Goal: Information Seeking & Learning: Learn about a topic

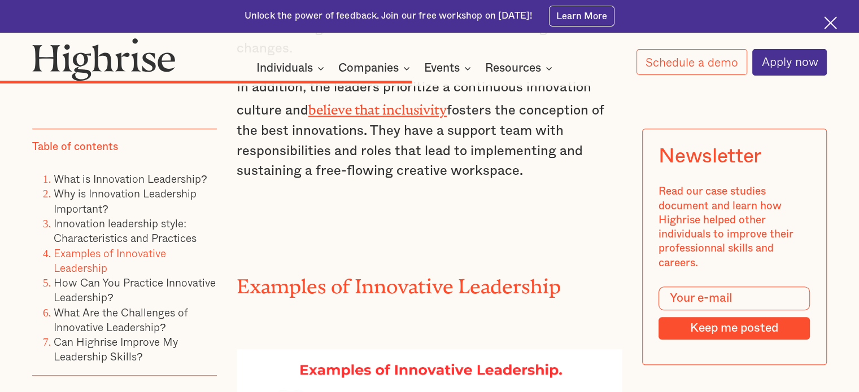
scroll to position [5103, 0]
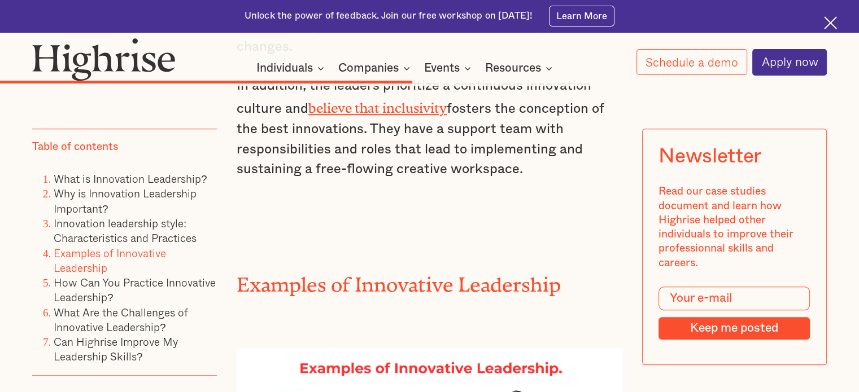
click at [356, 269] on h2 "Examples of Innovative Leadership" at bounding box center [430, 280] width 386 height 23
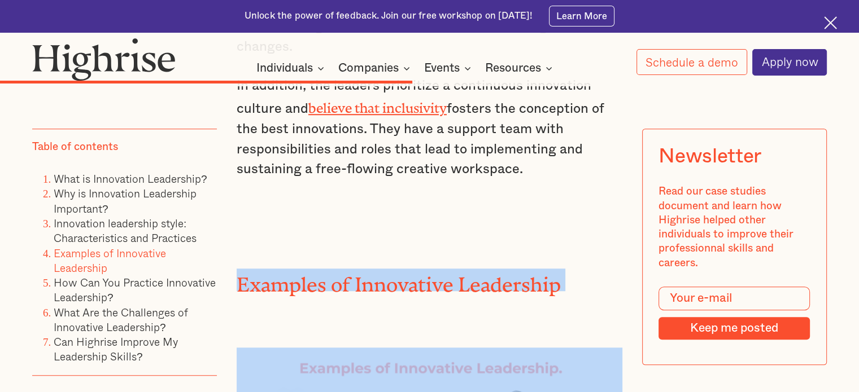
click at [356, 269] on h2 "Examples of Innovative Leadership" at bounding box center [430, 280] width 386 height 23
copy h2 "Examples of Innovative Leadership"
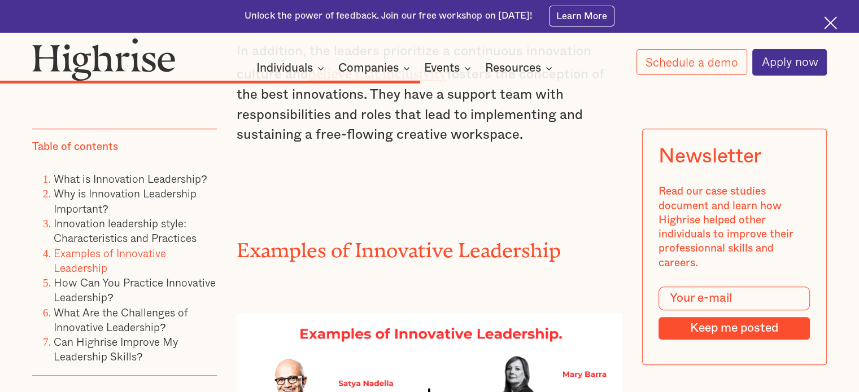
scroll to position [5132, 0]
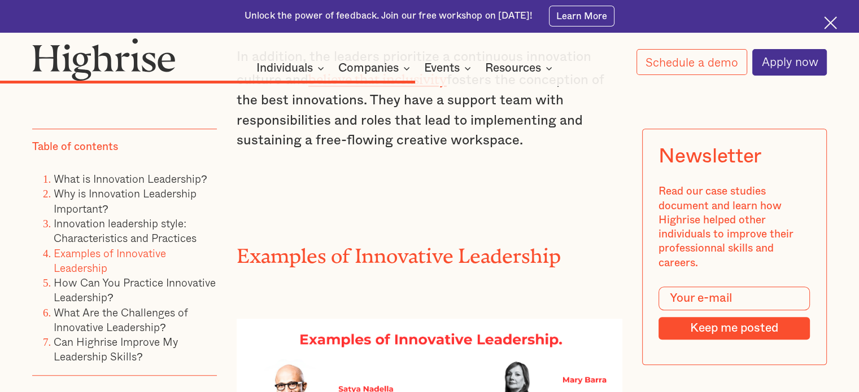
click at [401, 240] on h2 "Examples of Innovative Leadership" at bounding box center [430, 251] width 386 height 23
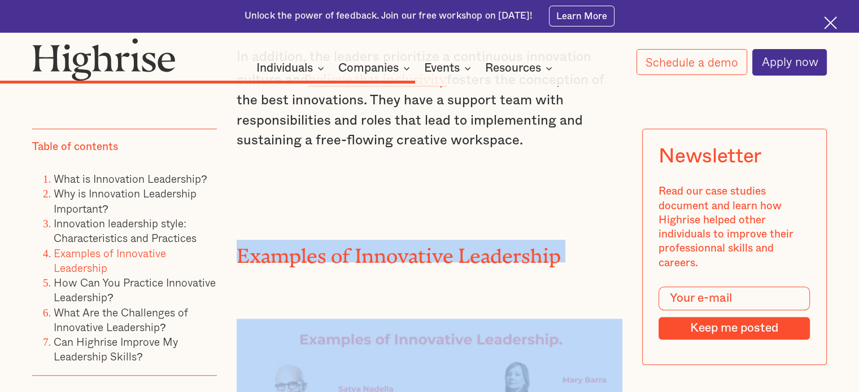
click at [401, 240] on h2 "Examples of Innovative Leadership" at bounding box center [430, 251] width 386 height 23
copy h2 "Examples of Innovative Leadership"
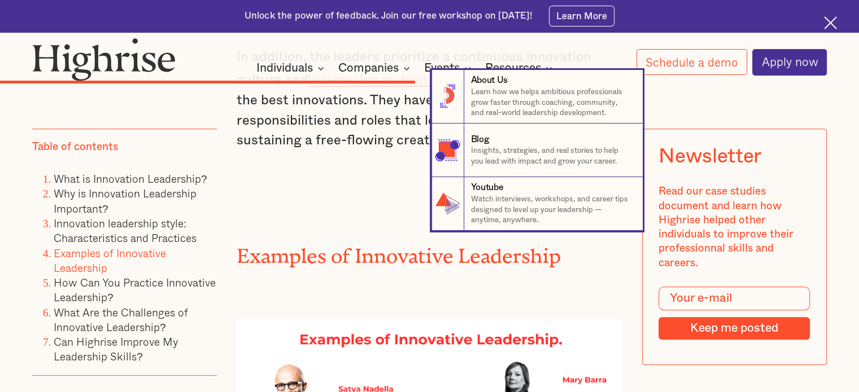
click at [378, 155] on nav "8 About Us Learn how we helps ambitious professionals grow faster through coach…" at bounding box center [429, 150] width 859 height 161
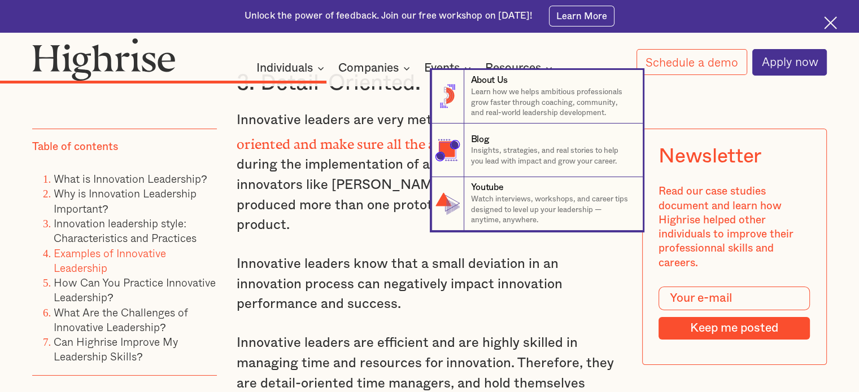
scroll to position [4147, 0]
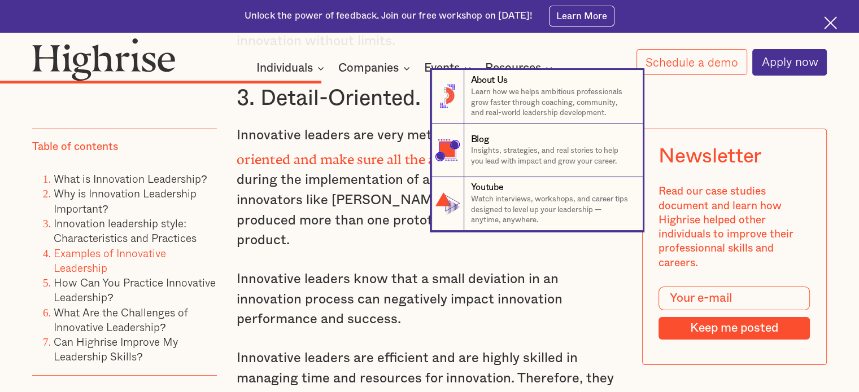
click at [314, 205] on nav "8 About Us Learn how we helps ambitious professionals grow faster through coach…" at bounding box center [429, 150] width 859 height 161
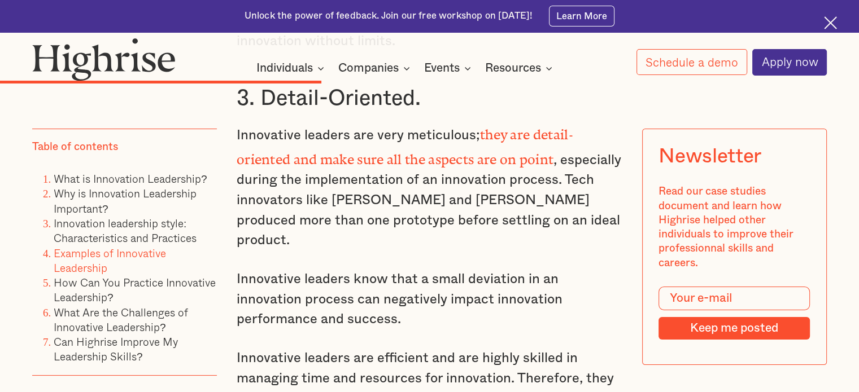
click at [332, 349] on p "Innovative leaders are efficient and are highly skilled in managing time and re…" at bounding box center [430, 389] width 386 height 81
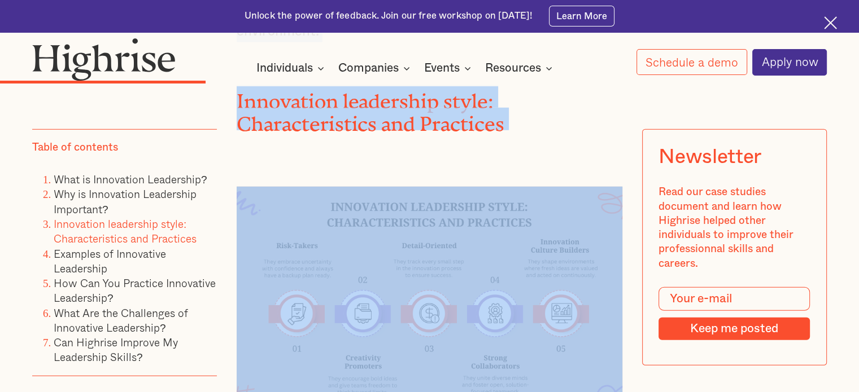
scroll to position [3228, 0]
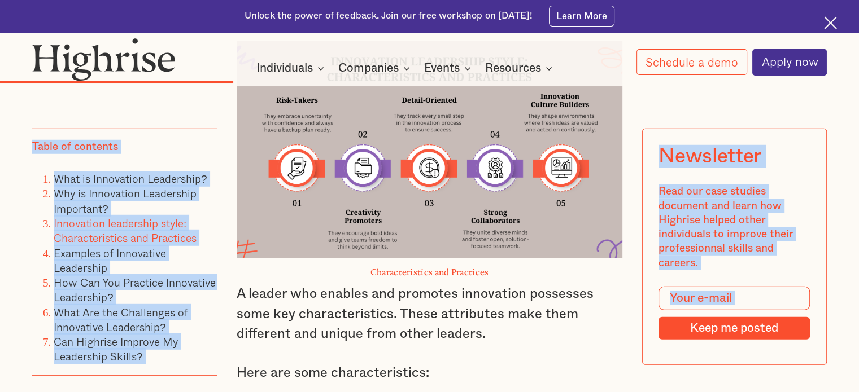
drag, startPoint x: 238, startPoint y: 215, endPoint x: 565, endPoint y: 87, distance: 351.2
click at [565, 87] on div "Why is Innovation Leadership Important? Innovation leaders like [PERSON_NAME], …" at bounding box center [430, 378] width 386 height 3392
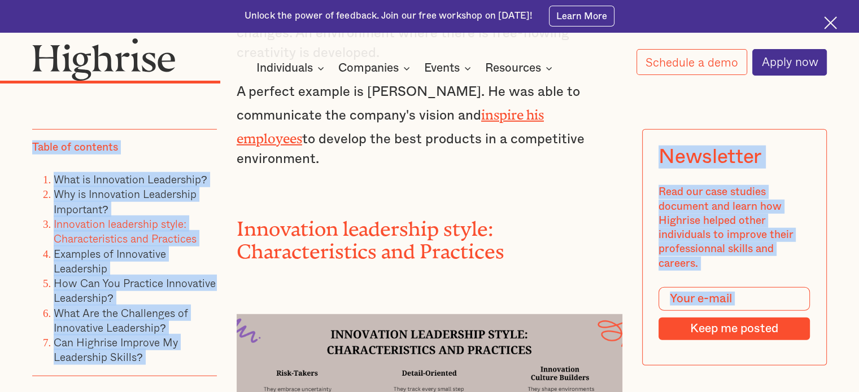
scroll to position [2924, 0]
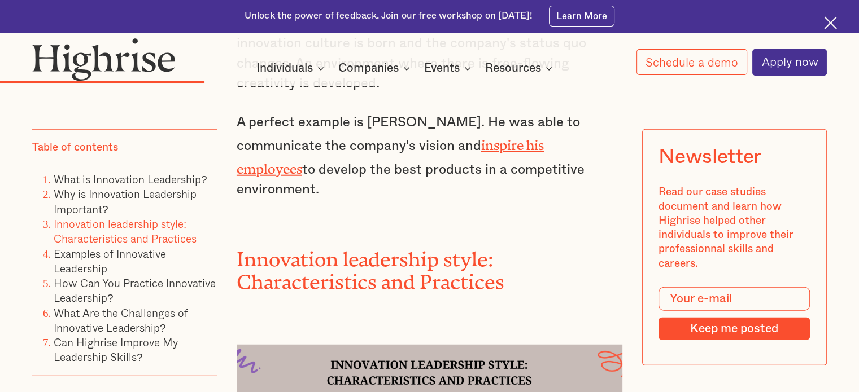
click at [514, 151] on p "A perfect example is [PERSON_NAME]. He was able to communicate the company's vi…" at bounding box center [430, 157] width 386 height 88
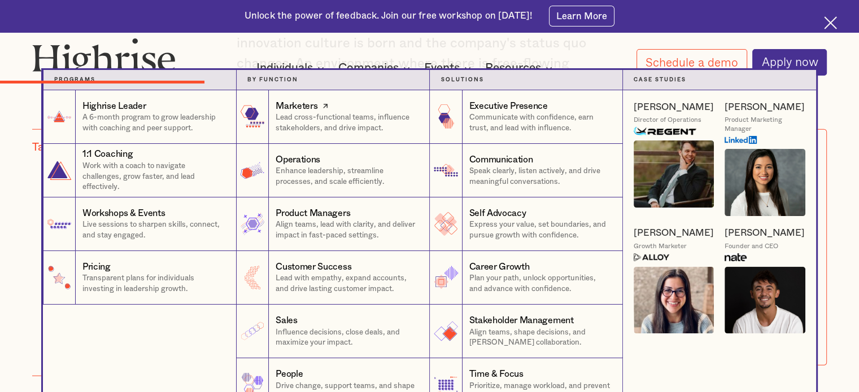
drag, startPoint x: 511, startPoint y: 150, endPoint x: 286, endPoint y: 104, distance: 229.5
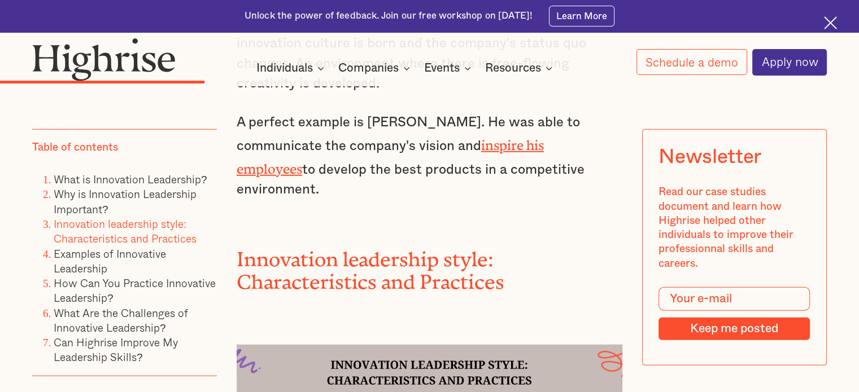
click at [213, 49] on div "How It Works Individuals Programs 1 Highrise Leader A 6-month program to grow l…" at bounding box center [429, 57] width 859 height 38
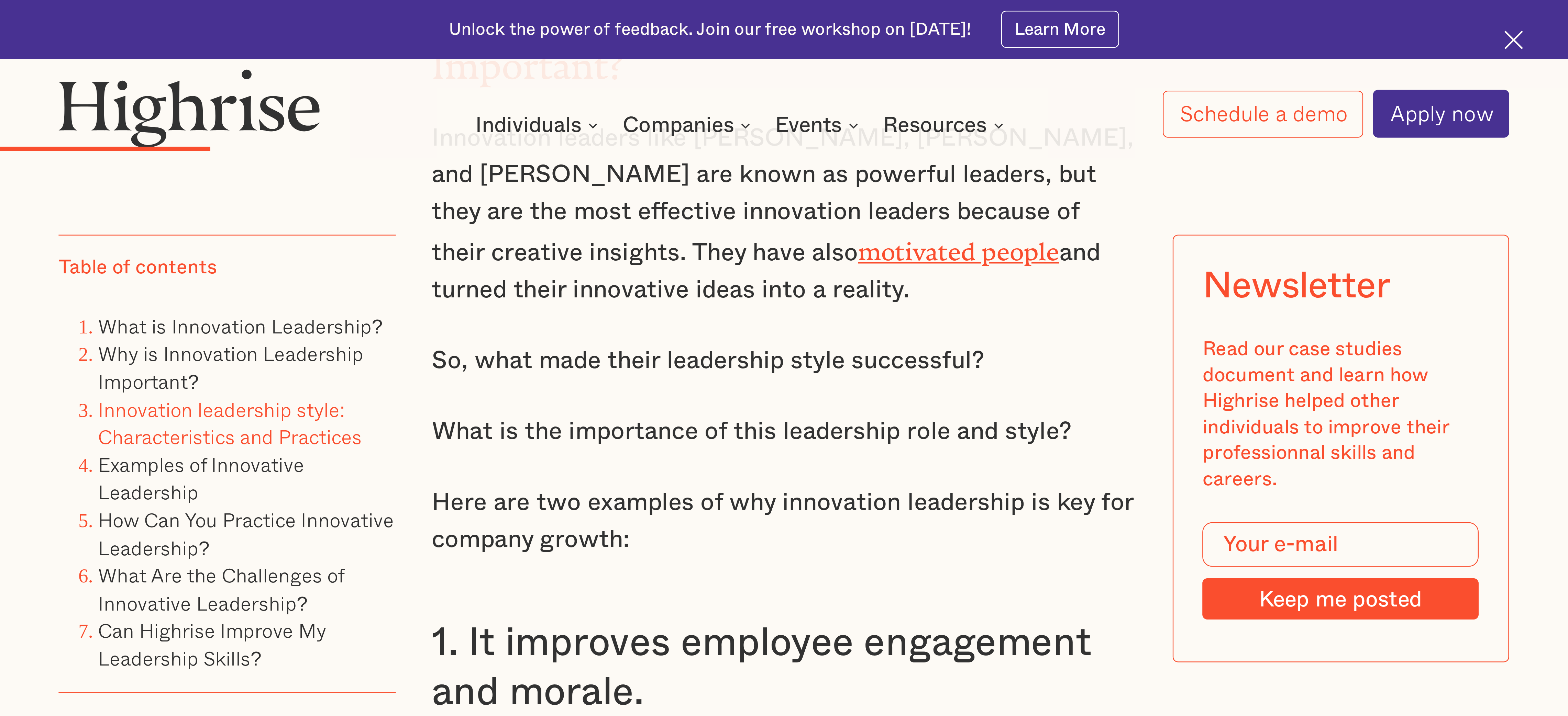
scroll to position [1486, 0]
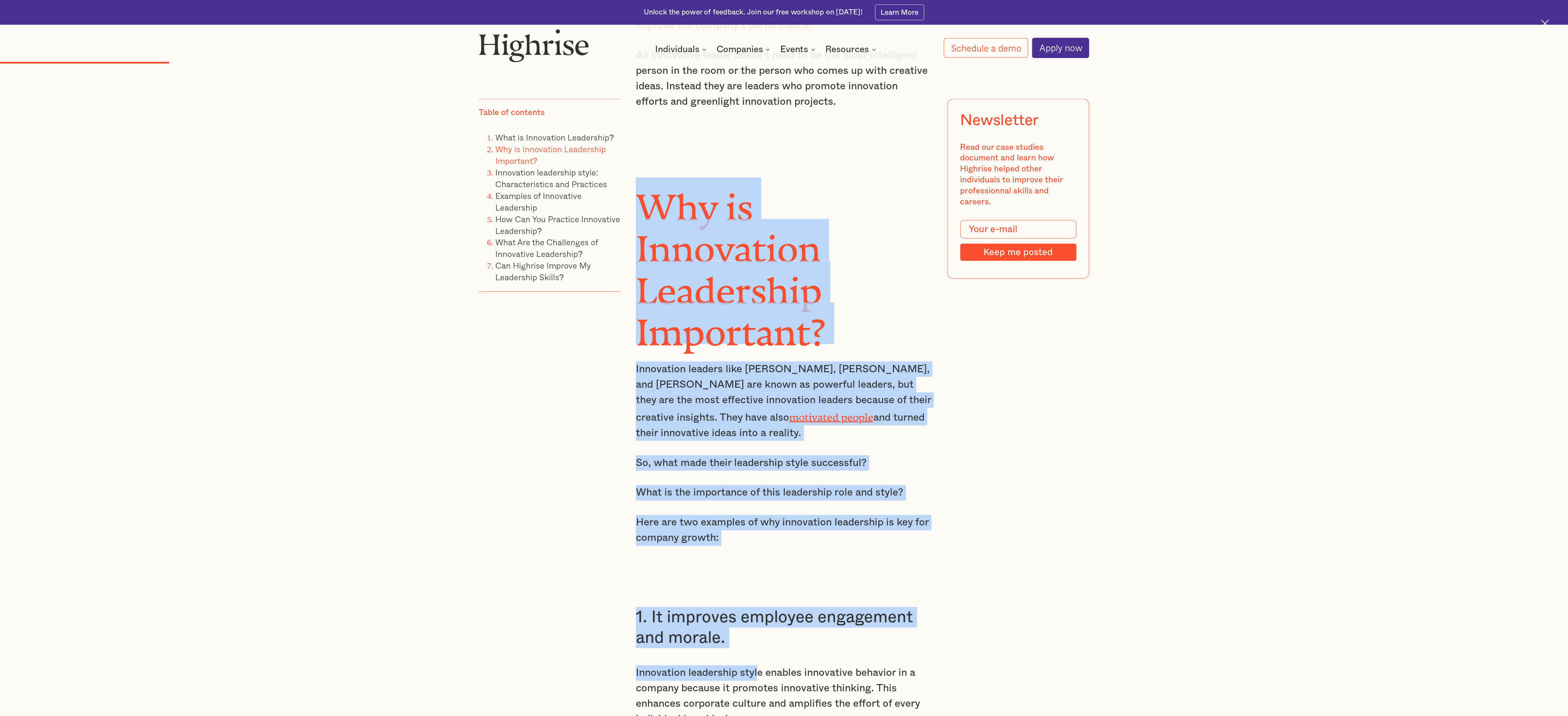
drag, startPoint x: 644, startPoint y: 182, endPoint x: 758, endPoint y: 664, distance: 495.3
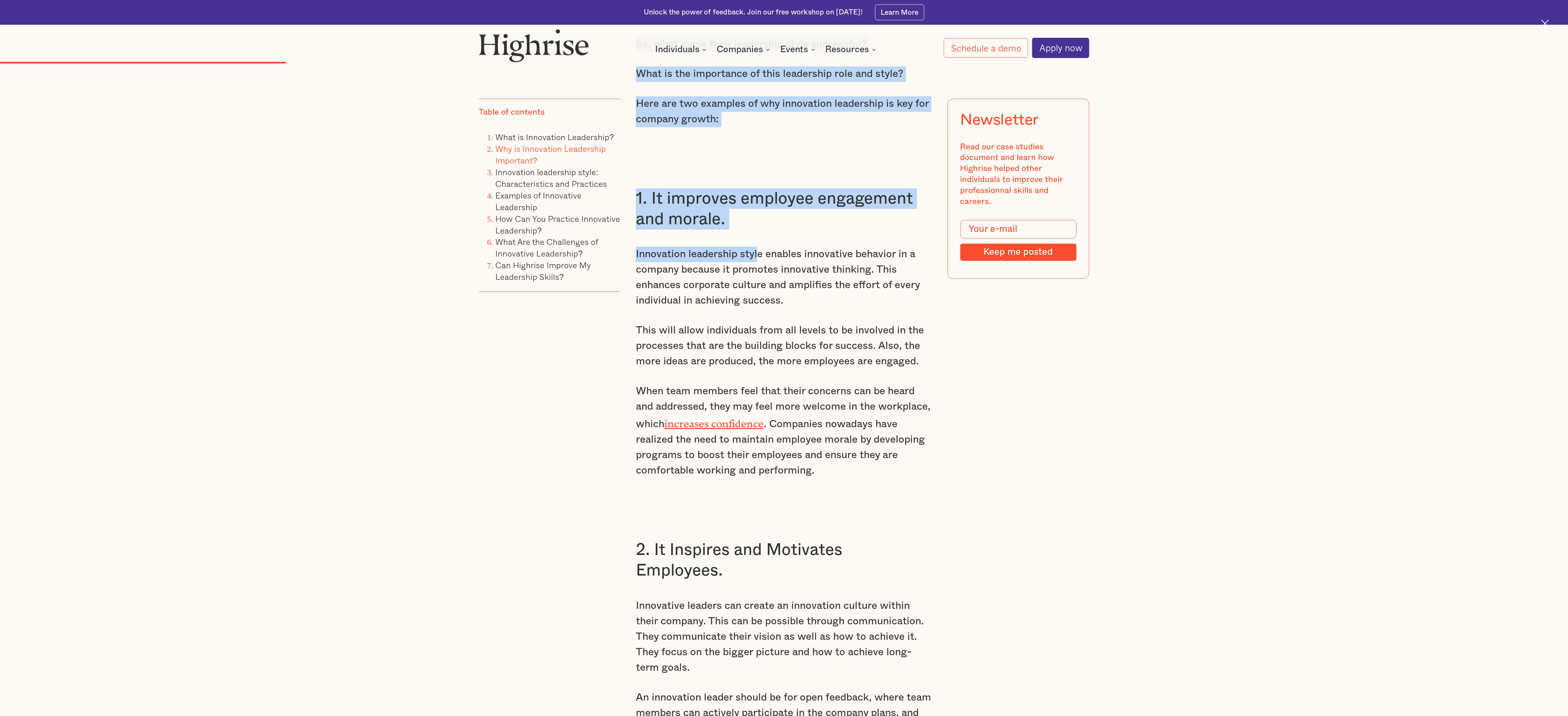
scroll to position [1905, 0]
copy div "Why is Innovation Leadership Important? Innovation leaders like [PERSON_NAME], …"
click at [522, 238] on p "Innovation leadership style enables innovative behavior in a company because it…" at bounding box center [784, 277] width 296 height 62
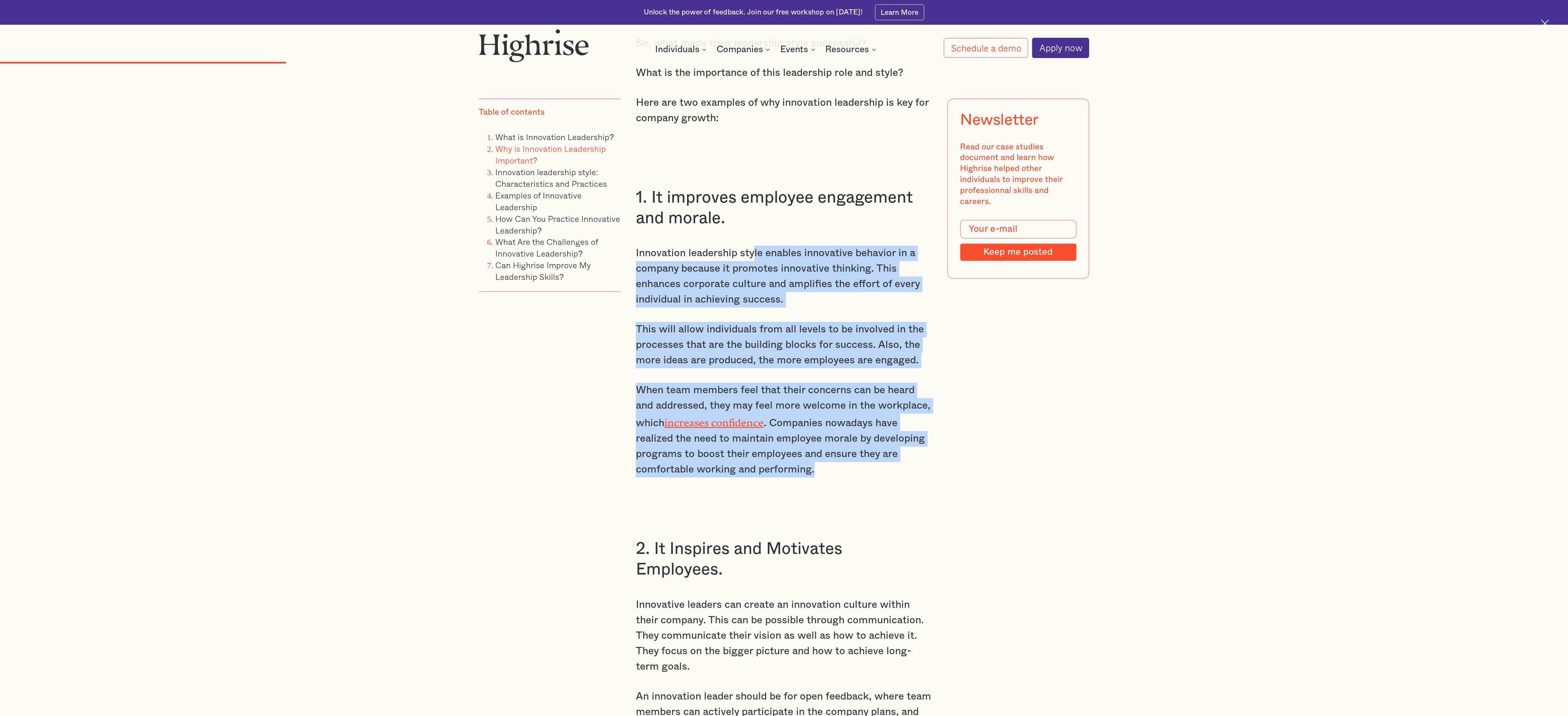
drag, startPoint x: 755, startPoint y: 247, endPoint x: 833, endPoint y: 462, distance: 228.7
copy div "le enables innovative behavior in a company because it promotes innovative thin…"
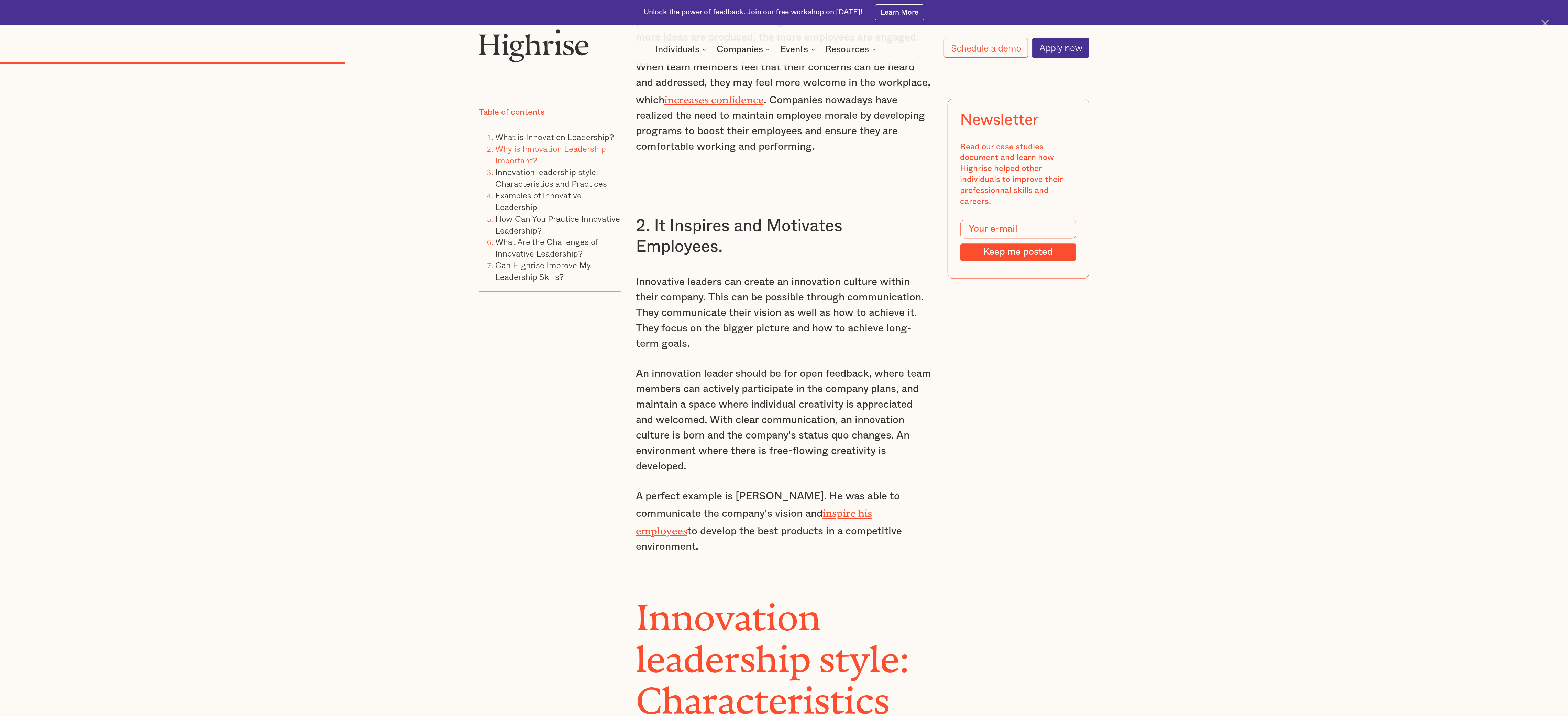
scroll to position [2229, 0]
drag, startPoint x: 635, startPoint y: 209, endPoint x: 853, endPoint y: 512, distance: 373.3
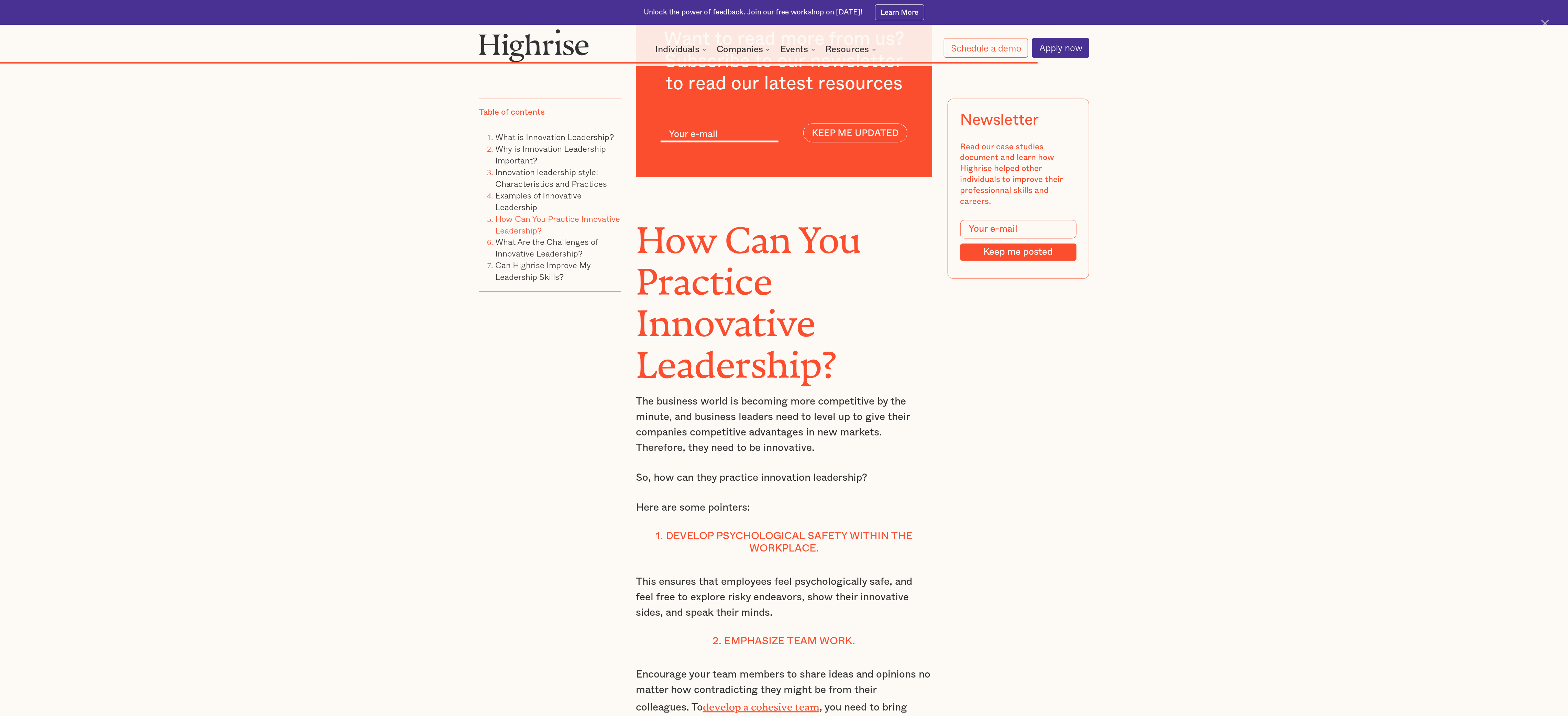
scroll to position [6154, 0]
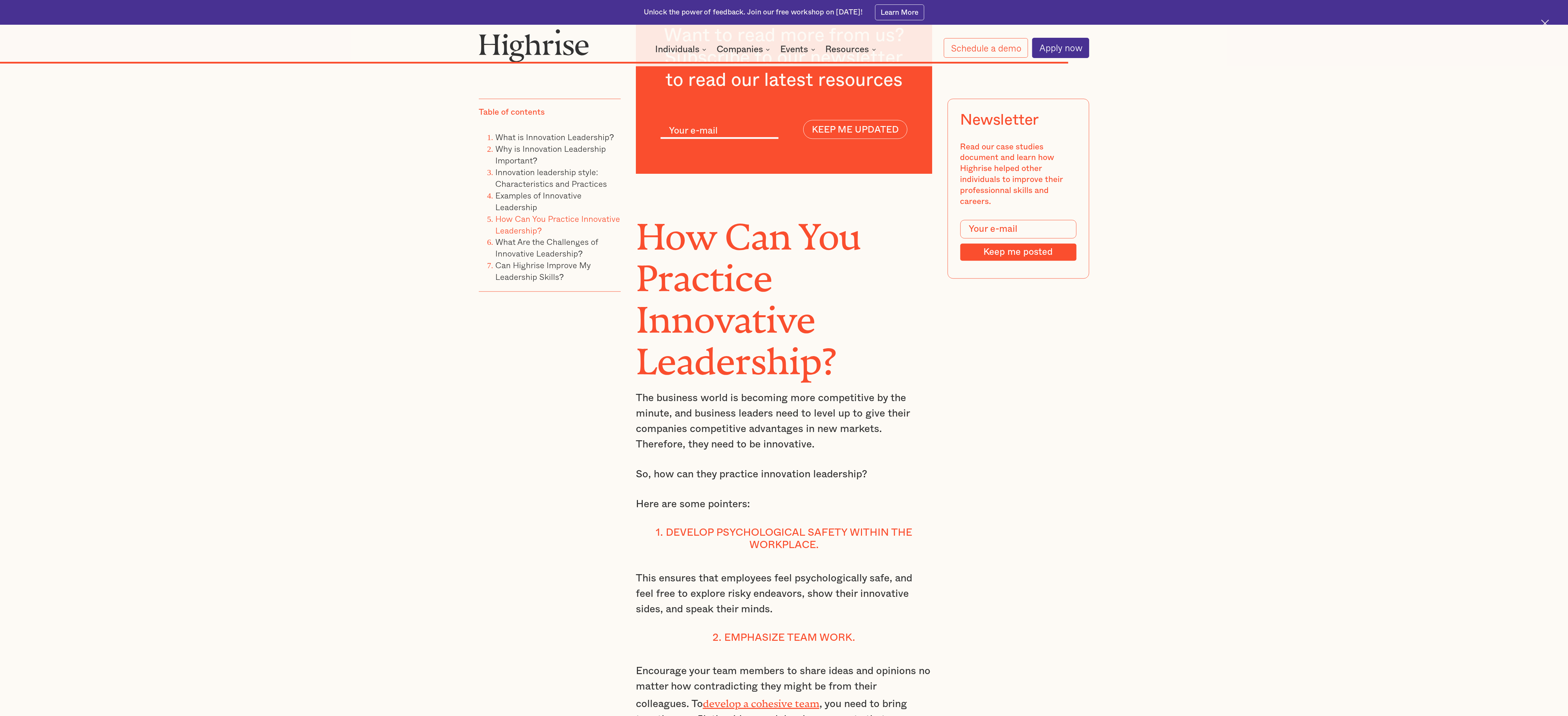
click at [522, 238] on h4 "1. Develop psychological safety within the workplace." at bounding box center [784, 539] width 296 height 25
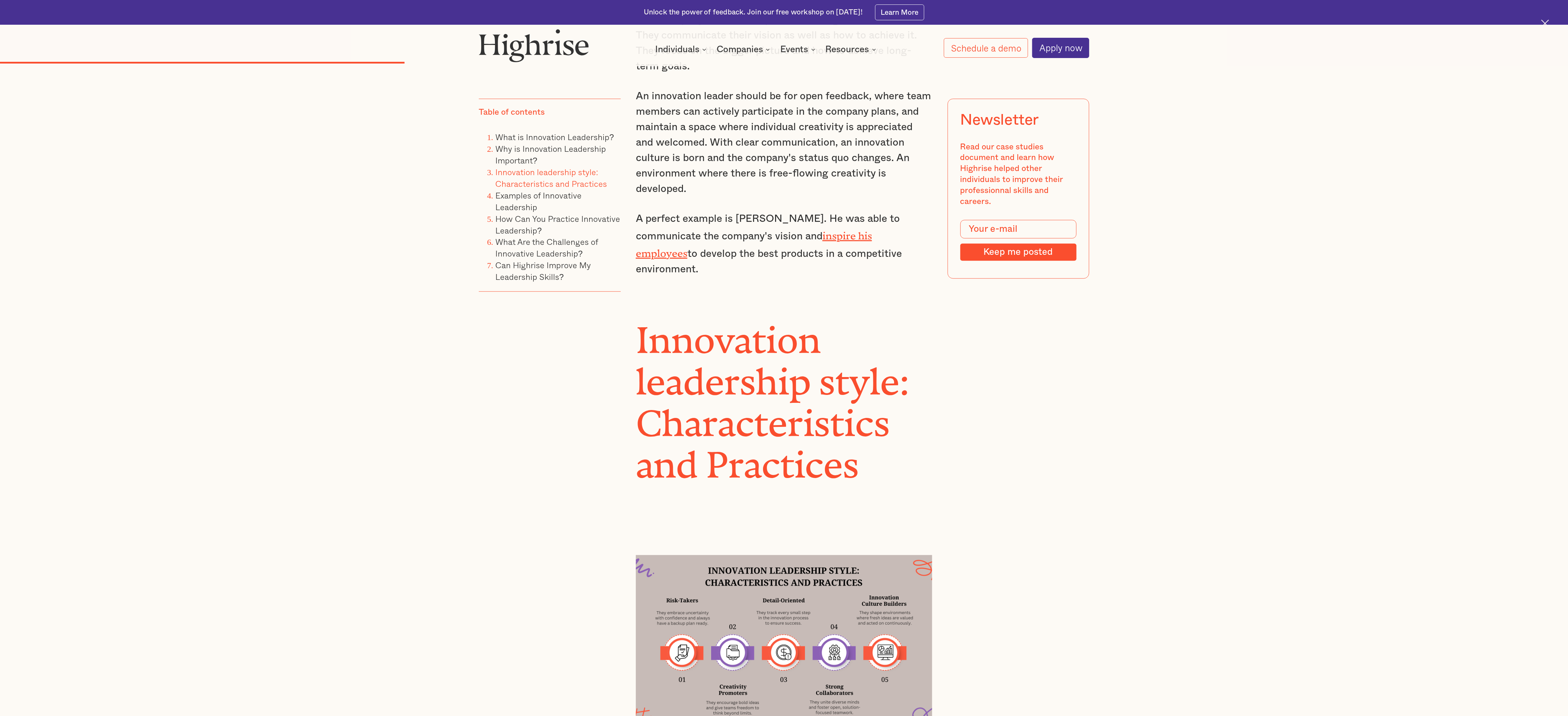
scroll to position [2461, 0]
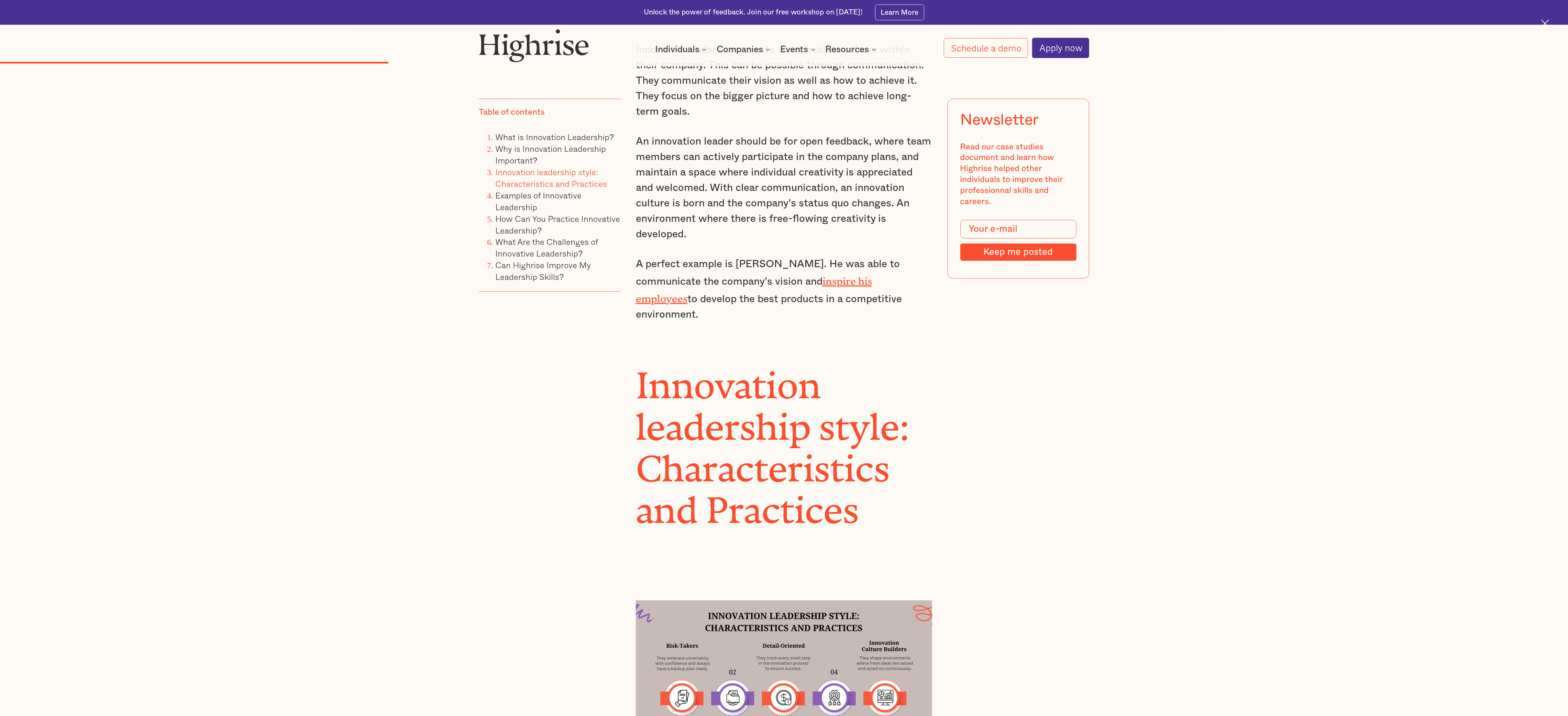
click at [522, 238] on h2 "Innovation leadership style: Characteristics and Practices" at bounding box center [784, 439] width 296 height 167
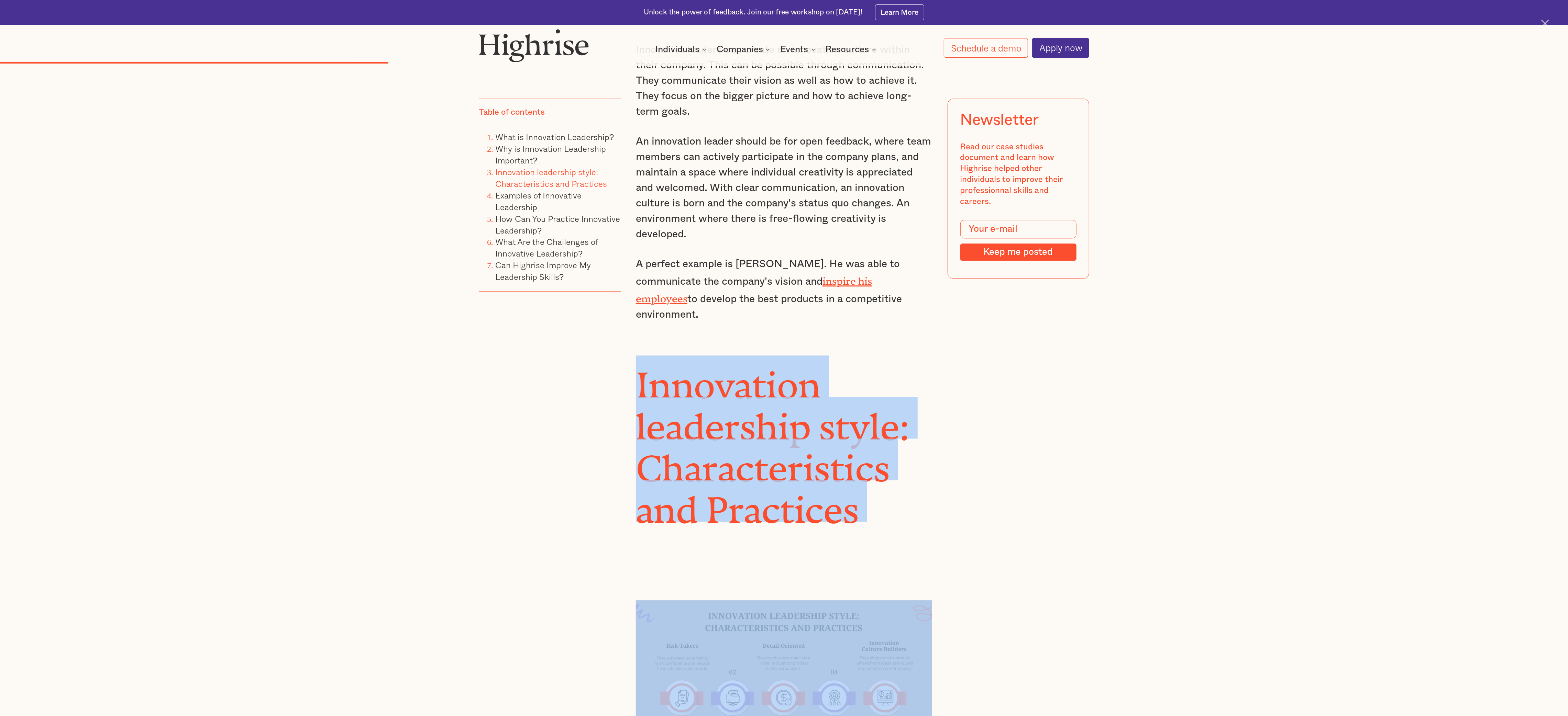
click at [522, 238] on h2 "Innovation leadership style: Characteristics and Practices" at bounding box center [784, 439] width 296 height 167
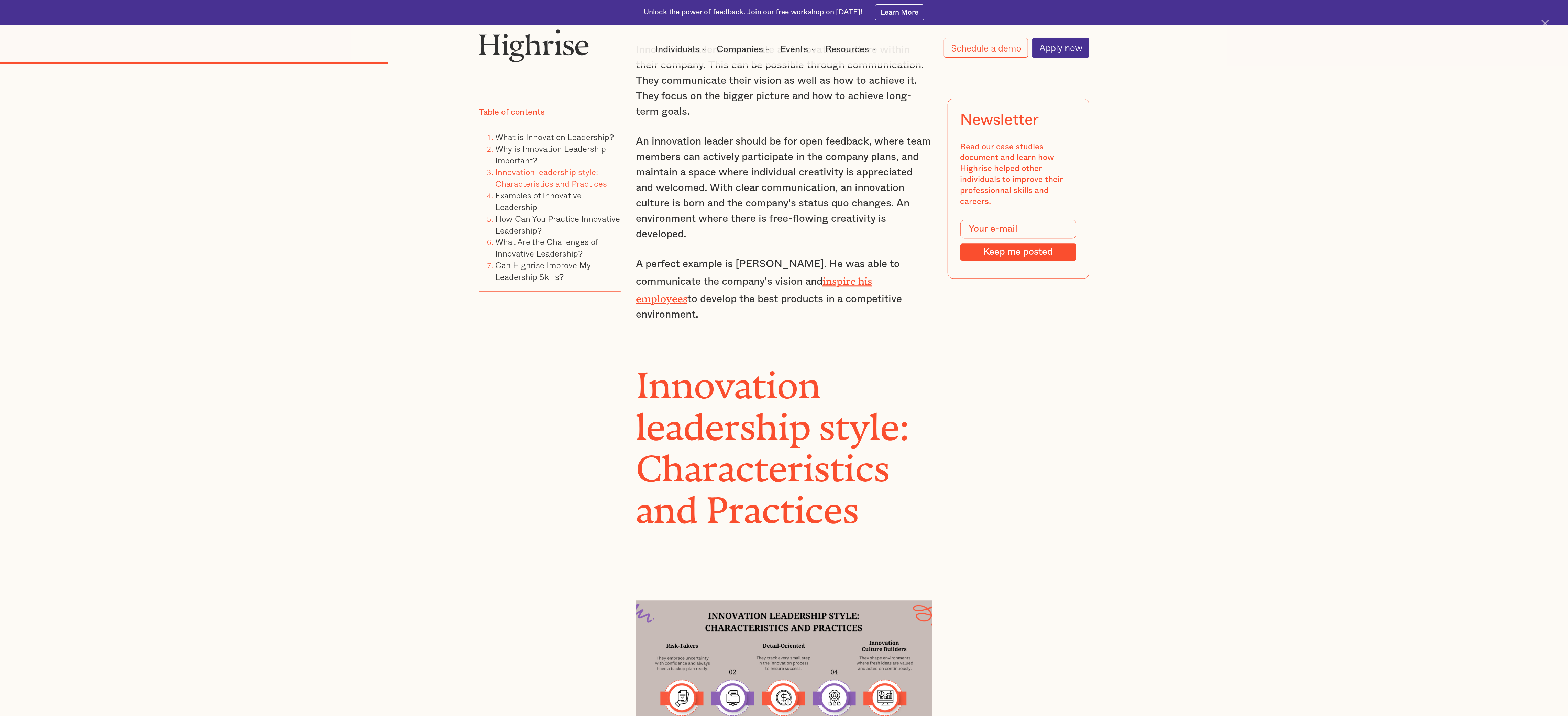
click at [522, 238] on h2 "Innovation leadership style: Characteristics and Practices" at bounding box center [784, 439] width 296 height 167
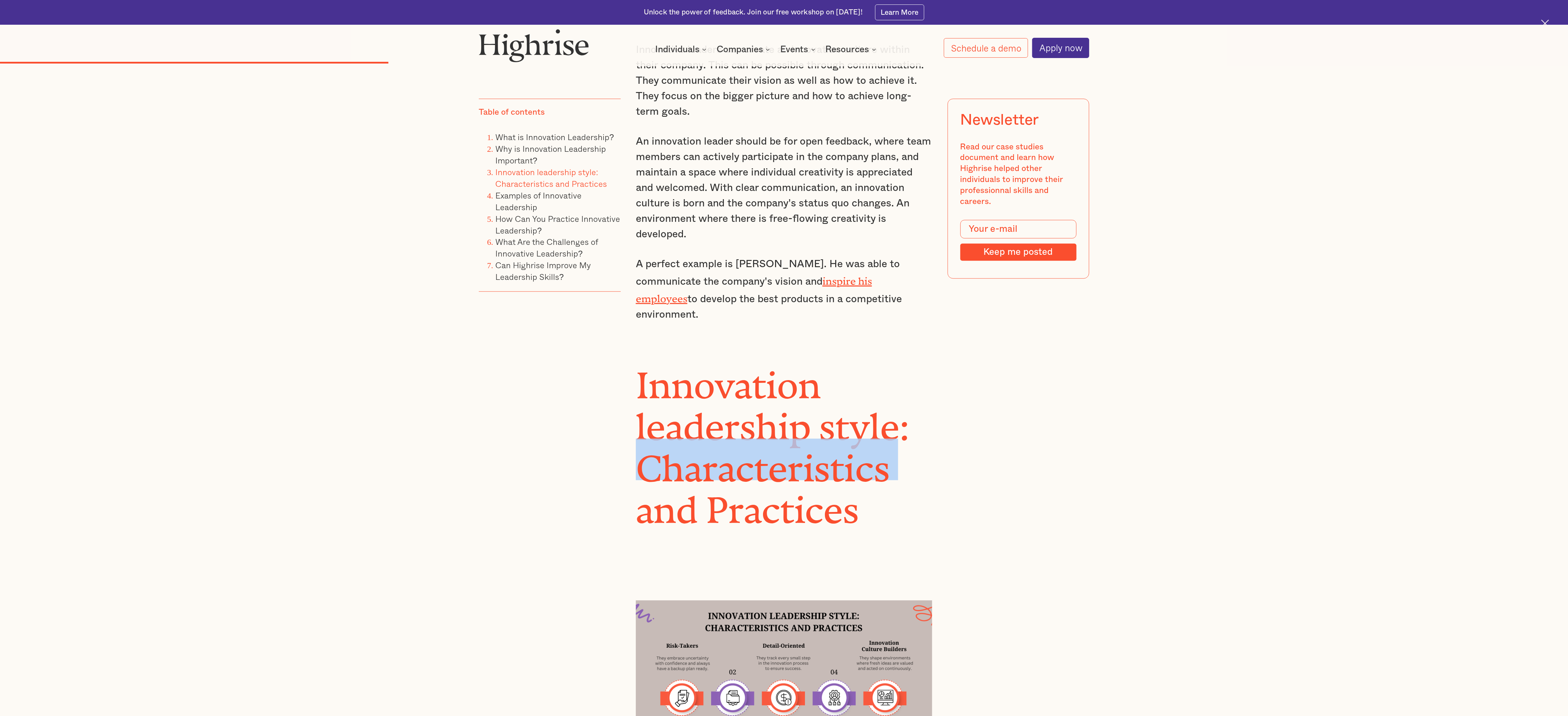
click at [522, 238] on h2 "Innovation leadership style: Characteristics and Practices" at bounding box center [784, 439] width 296 height 167
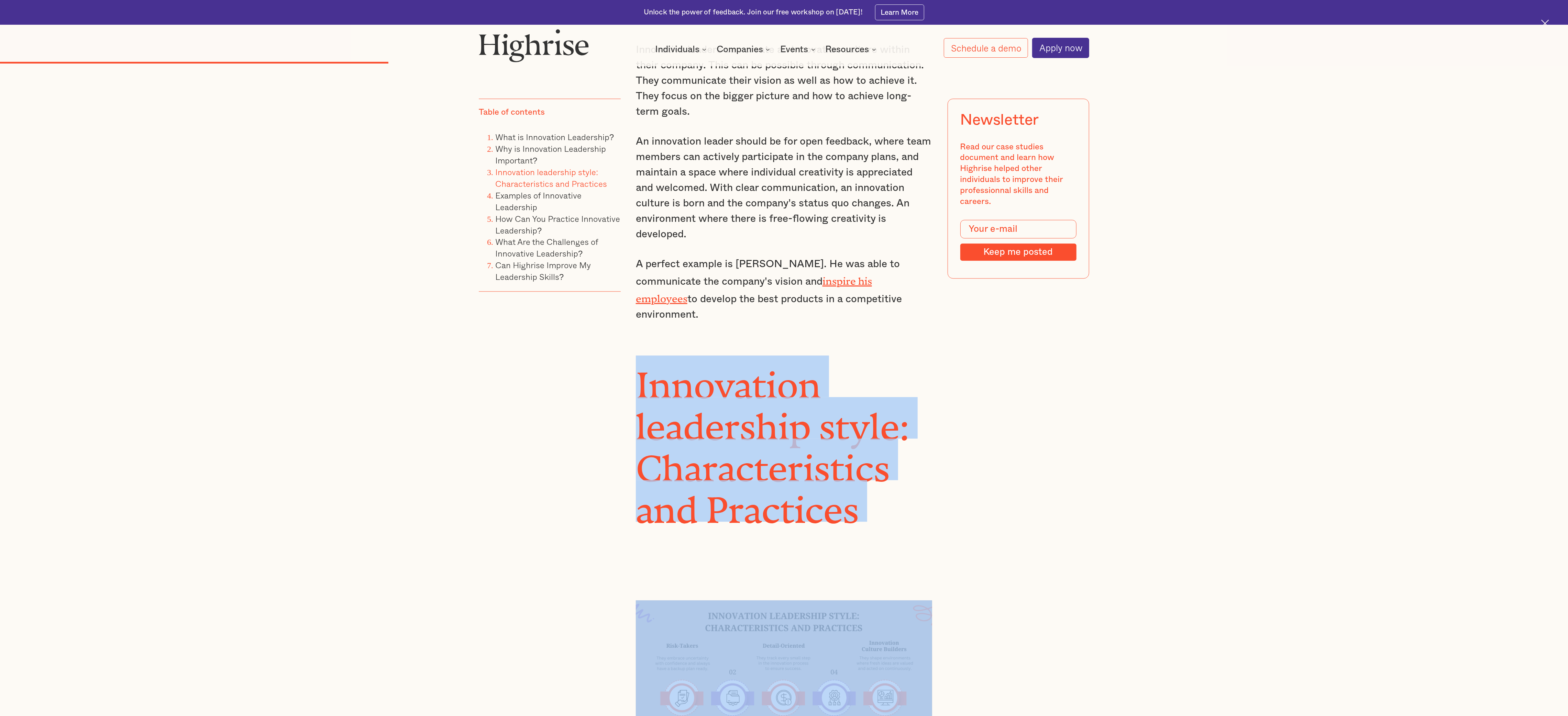
click at [522, 238] on h2 "Innovation leadership style: Characteristics and Practices" at bounding box center [784, 439] width 296 height 167
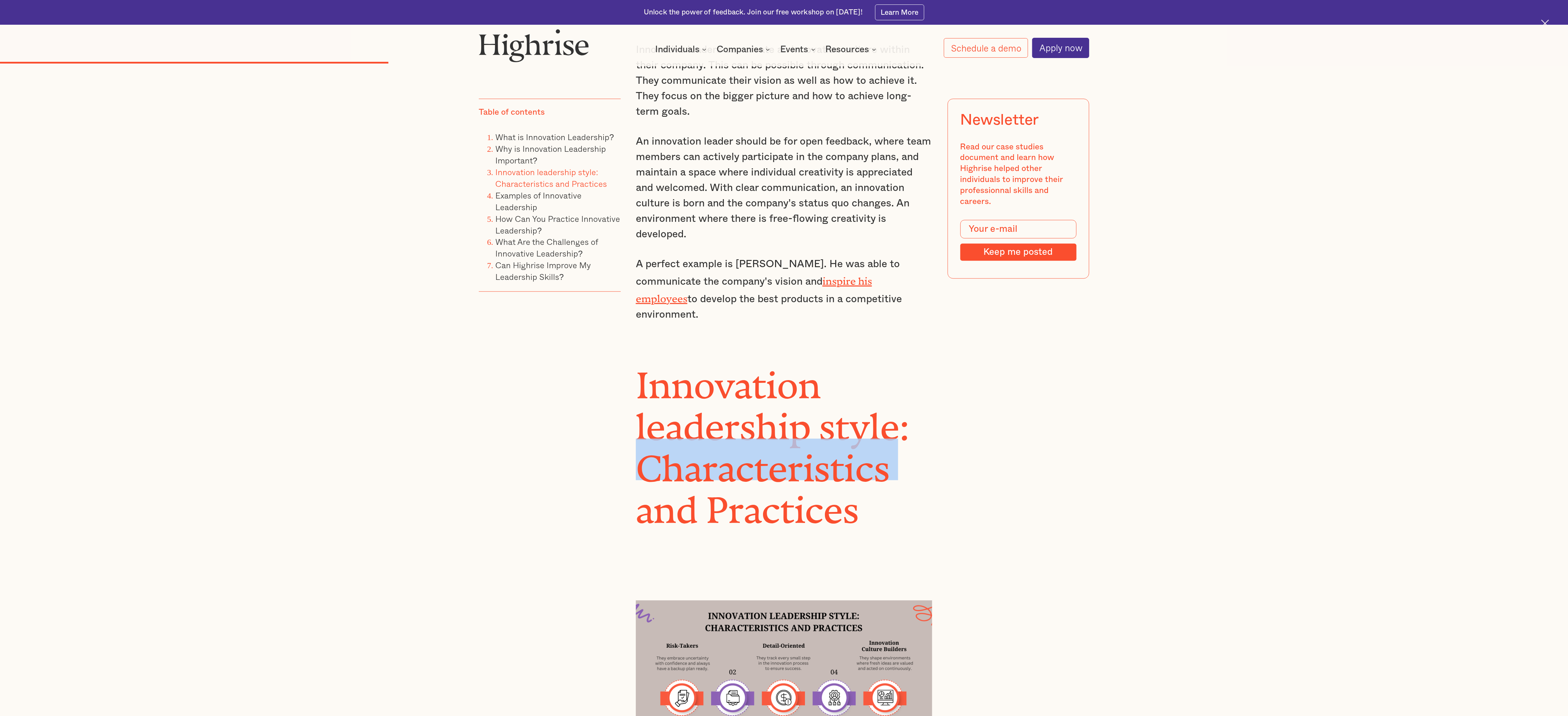
click at [522, 238] on h2 "Innovation leadership style: Characteristics and Practices" at bounding box center [784, 439] width 296 height 167
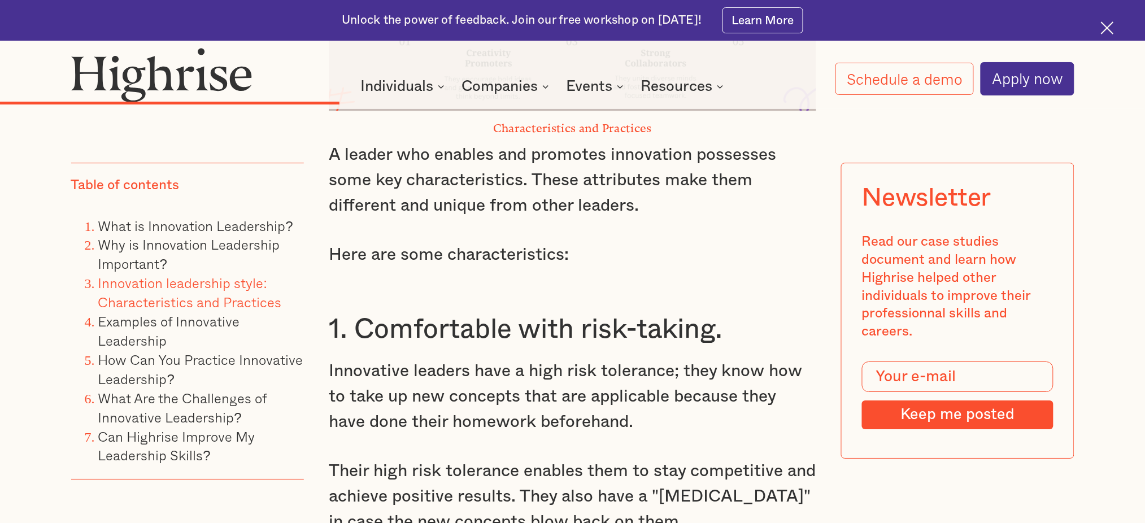
scroll to position [4357, 0]
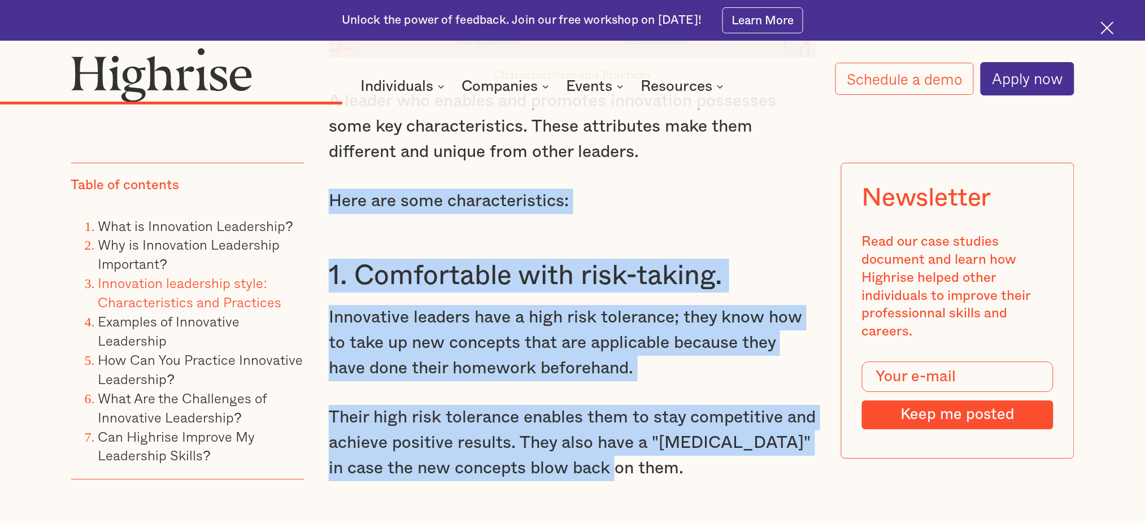
drag, startPoint x: 330, startPoint y: 144, endPoint x: 604, endPoint y: 419, distance: 388.1
click at [604, 392] on div "Why is Innovation Leadership Important? Innovation leaders like [PERSON_NAME], …" at bounding box center [572, 181] width 487 height 4252
copy div "Here are some characteristics: 1. Comfortable with risk-taking. Innovative lead…"
click at [496, 259] on h3 "1. Comfortable with risk-taking." at bounding box center [572, 276] width 487 height 34
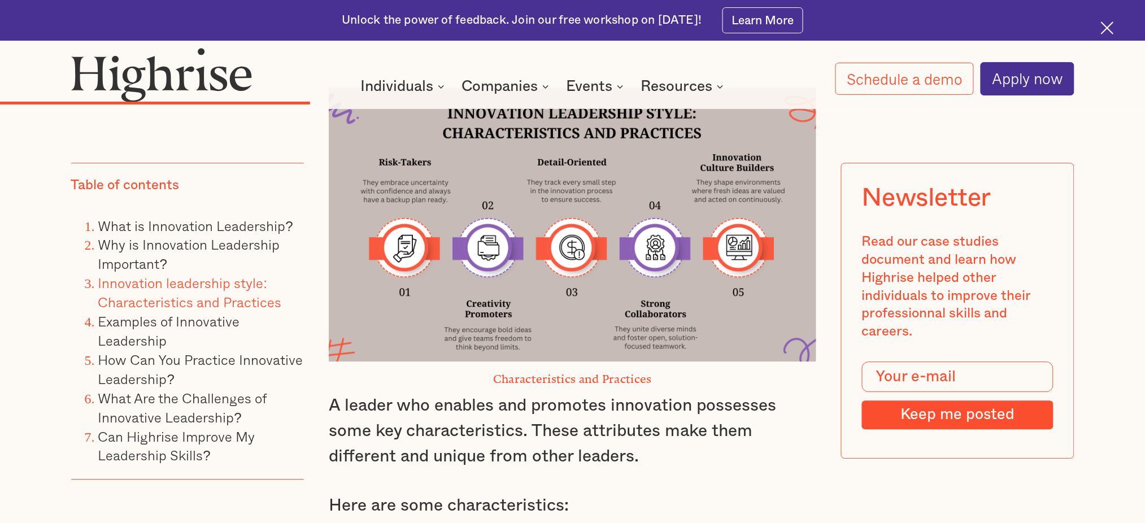
scroll to position [4031, 0]
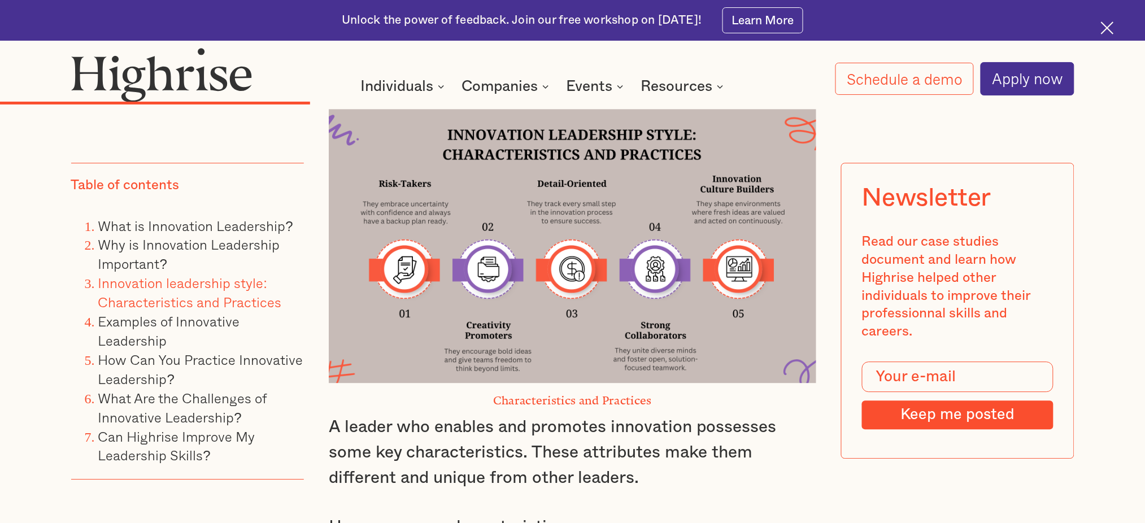
click at [681, 24] on div "Unlock the power of feedback. Join our free workshop on [DATE]!" at bounding box center [522, 20] width 360 height 16
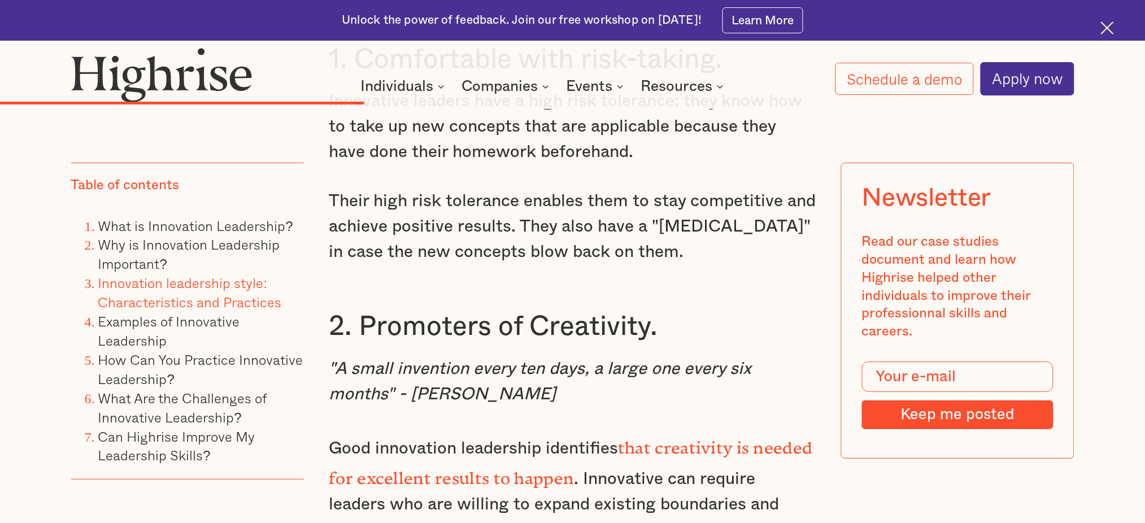
scroll to position [4574, 0]
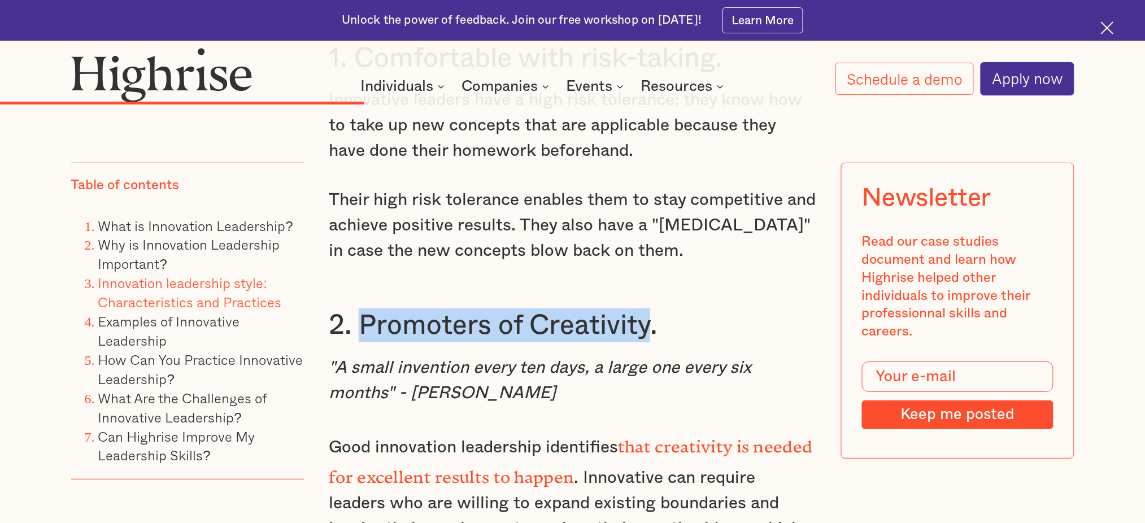
drag, startPoint x: 361, startPoint y: 267, endPoint x: 647, endPoint y: 272, distance: 285.8
click at [647, 308] on h3 "2. Promoters of Creativity." at bounding box center [572, 325] width 487 height 34
copy h3 "Promoters of Creativity"
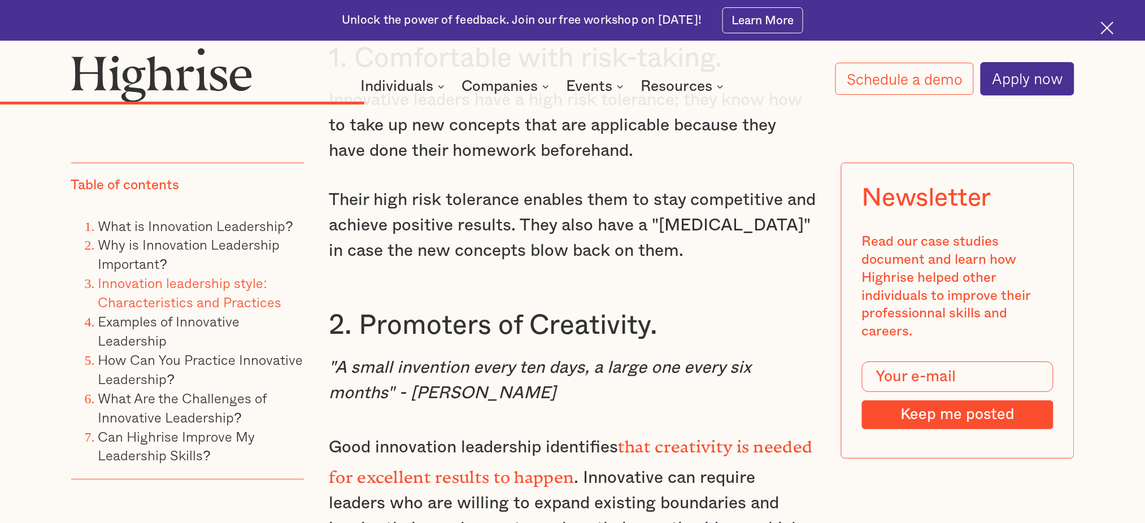
click at [351, 359] on em ""A small invention every ten days, a large one every six months" - [PERSON_NAME]" at bounding box center [540, 380] width 422 height 42
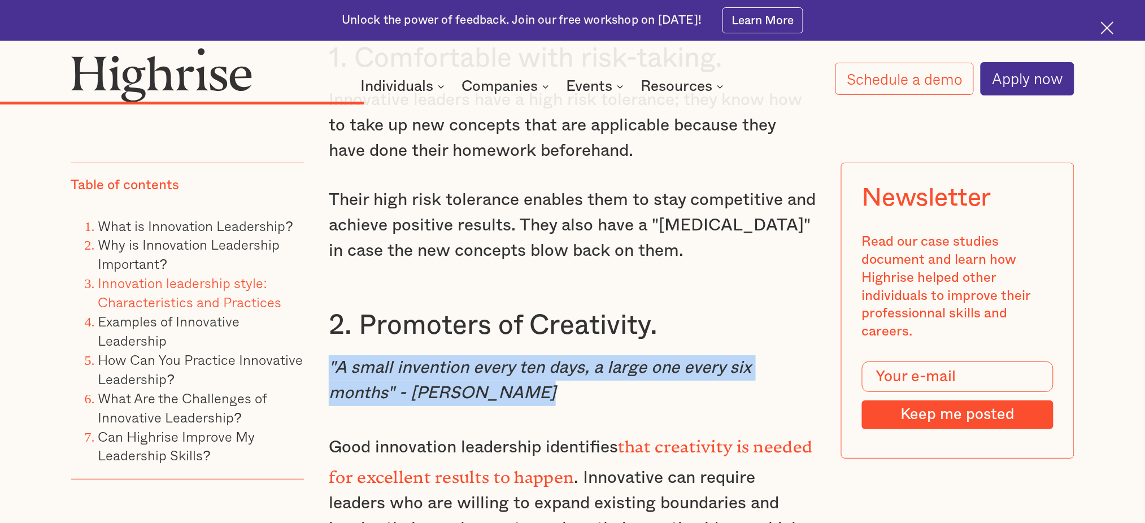
drag, startPoint x: 330, startPoint y: 308, endPoint x: 531, endPoint y: 338, distance: 203.8
click at [531, 355] on p ""A small invention every ten days, a large one every six months" - [PERSON_NAME]" at bounding box center [572, 380] width 487 height 51
copy em ""A small invention every ten days, a large one every six months" - [PERSON_NAME]"
click at [351, 359] on em ""A small invention every ten days, a large one every six months" - [PERSON_NAME]" at bounding box center [540, 380] width 422 height 42
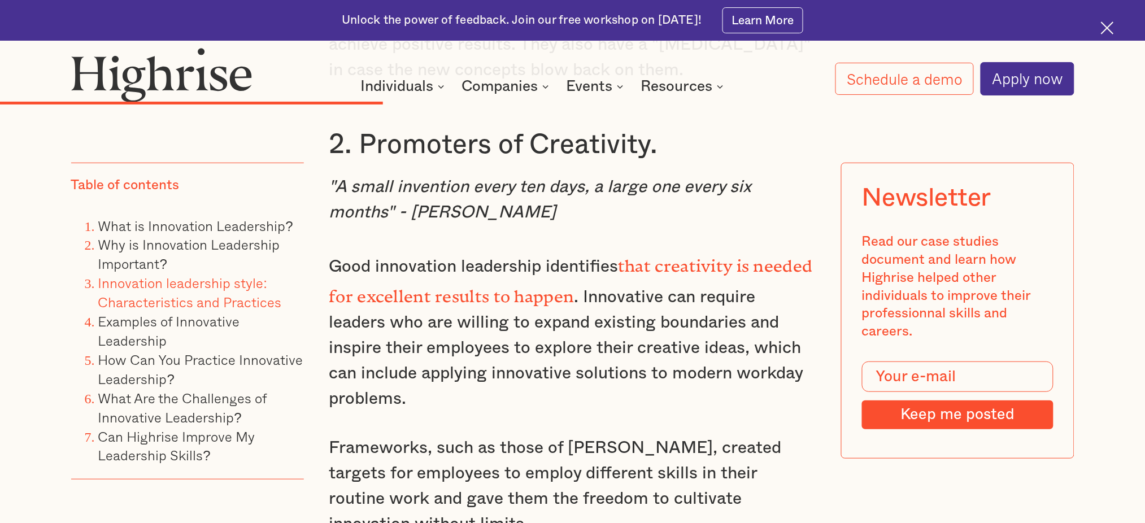
scroll to position [4758, 0]
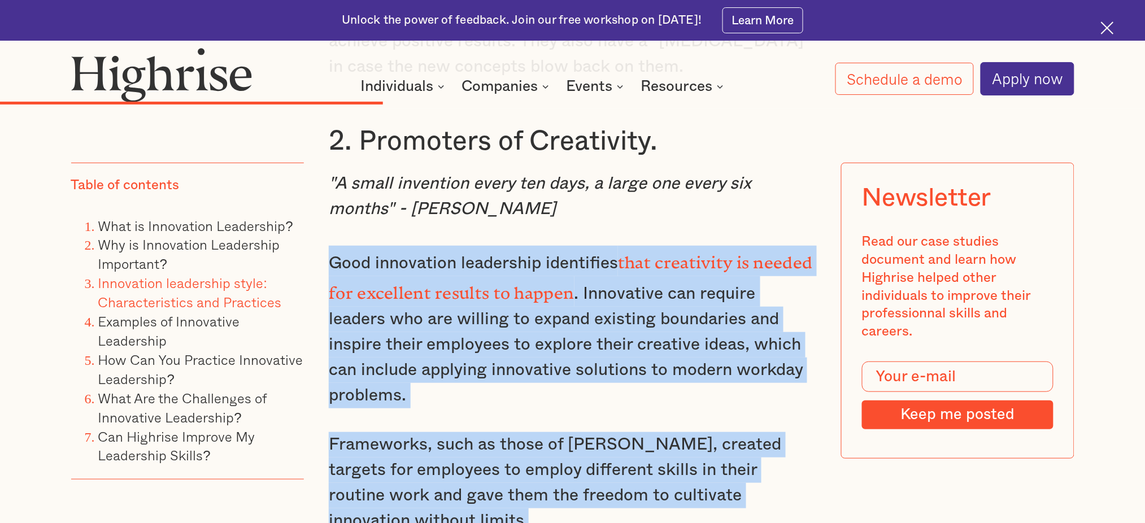
drag, startPoint x: 327, startPoint y: 201, endPoint x: 558, endPoint y: 427, distance: 323.0
copy div "Good innovation leadership identifies that creativity is needed for excellent r…"
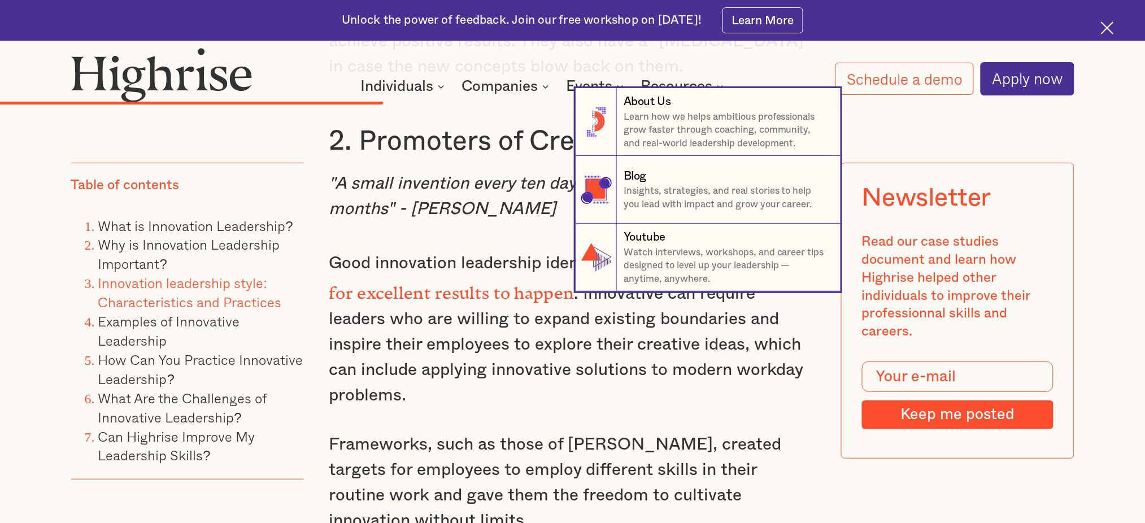
click at [495, 230] on nav "8 About Us Learn how we helps ambitious professionals grow faster through coach…" at bounding box center [572, 189] width 1084 height 203
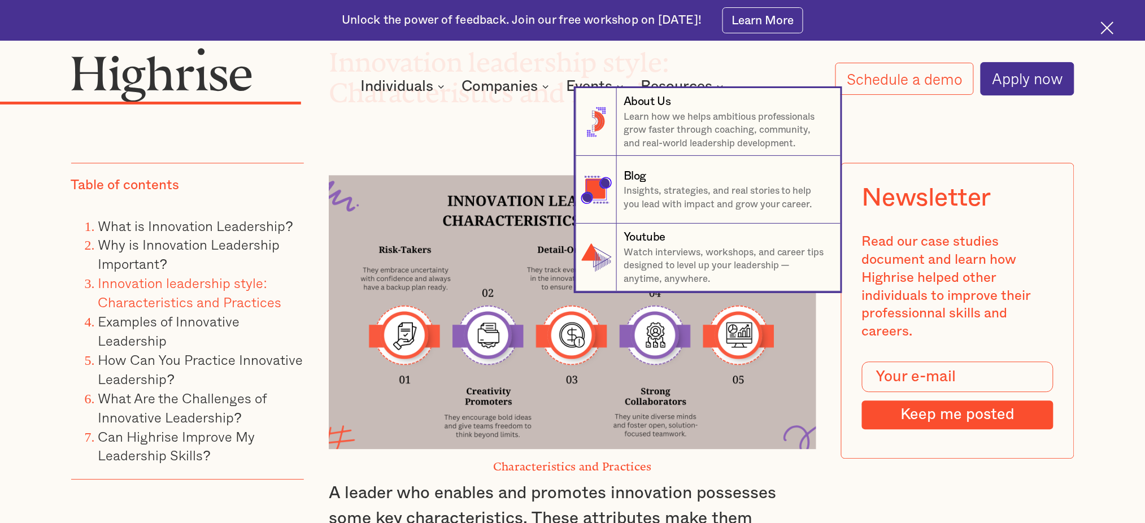
scroll to position [3941, 0]
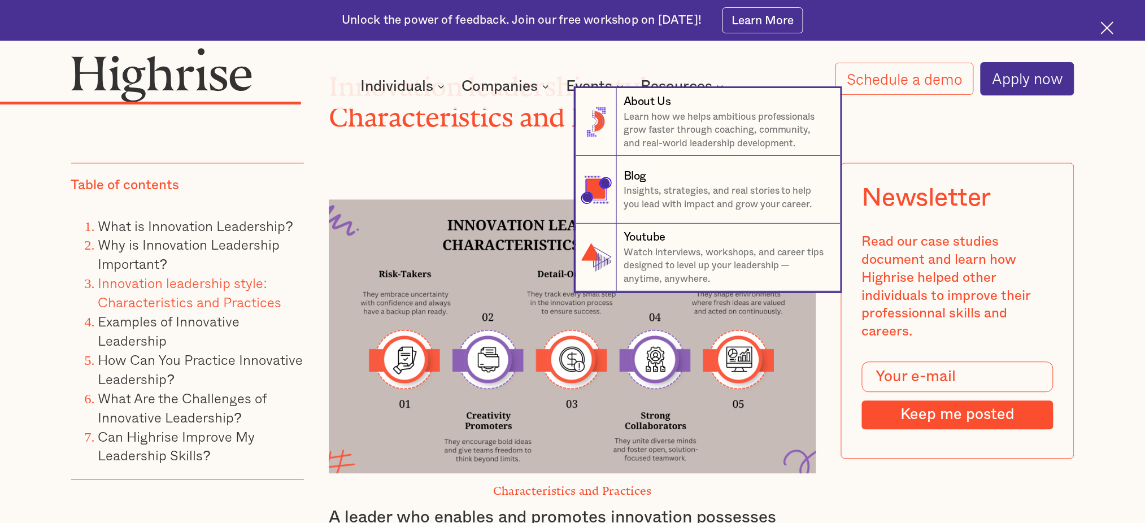
click at [495, 230] on nav "8 About Us Learn how we helps ambitious professionals grow faster through coach…" at bounding box center [572, 189] width 1084 height 203
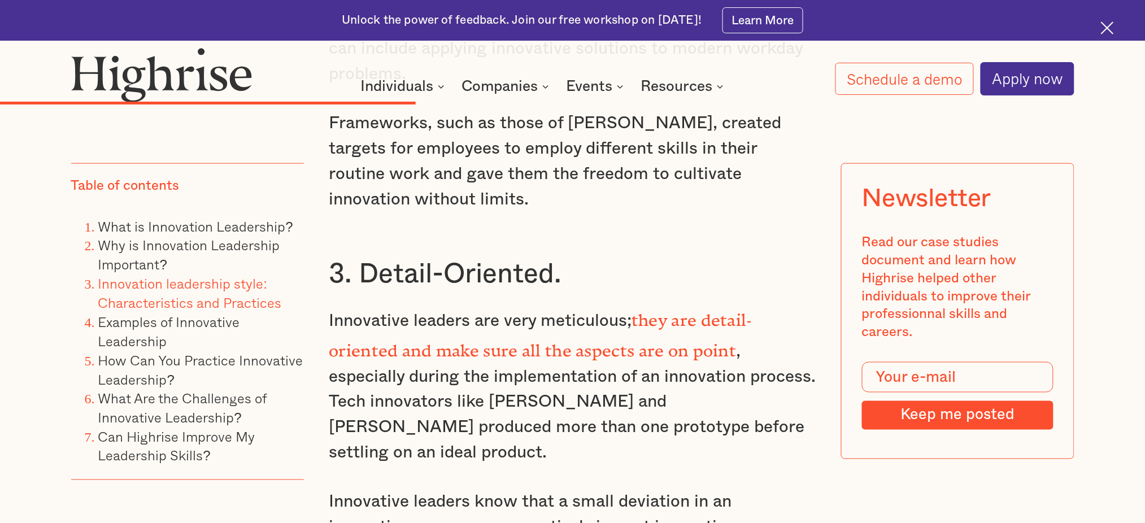
scroll to position [5085, 0]
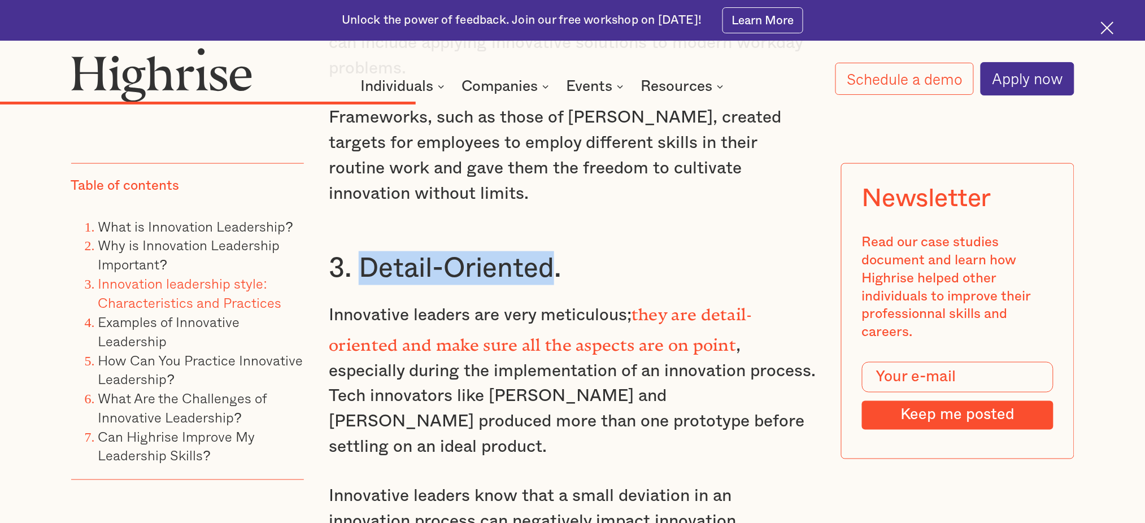
drag, startPoint x: 360, startPoint y: 187, endPoint x: 551, endPoint y: 185, distance: 191.4
click at [551, 251] on h3 "3. Detail-Oriented." at bounding box center [572, 268] width 487 height 34
copy h3 "Detail-Oriented"
click at [360, 251] on h3 "3. Detail-Oriented." at bounding box center [572, 268] width 487 height 34
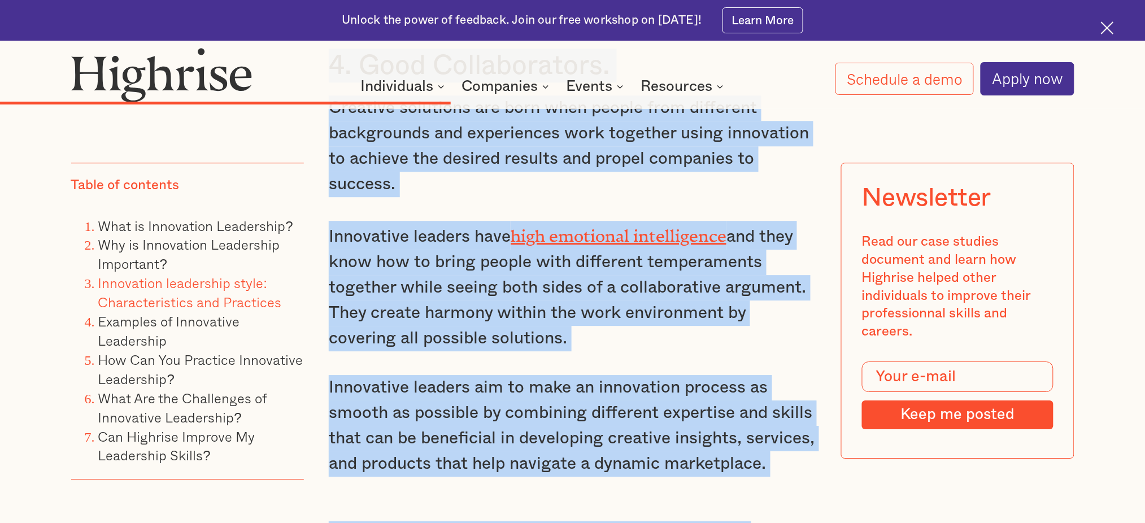
scroll to position [5982, 0]
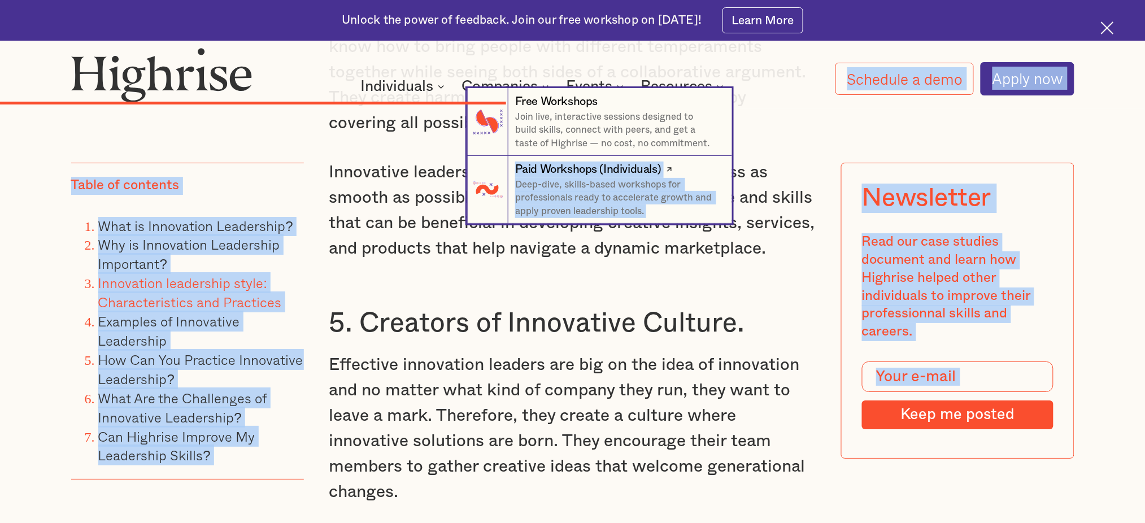
drag, startPoint x: 360, startPoint y: 174, endPoint x: 533, endPoint y: 169, distance: 173.4
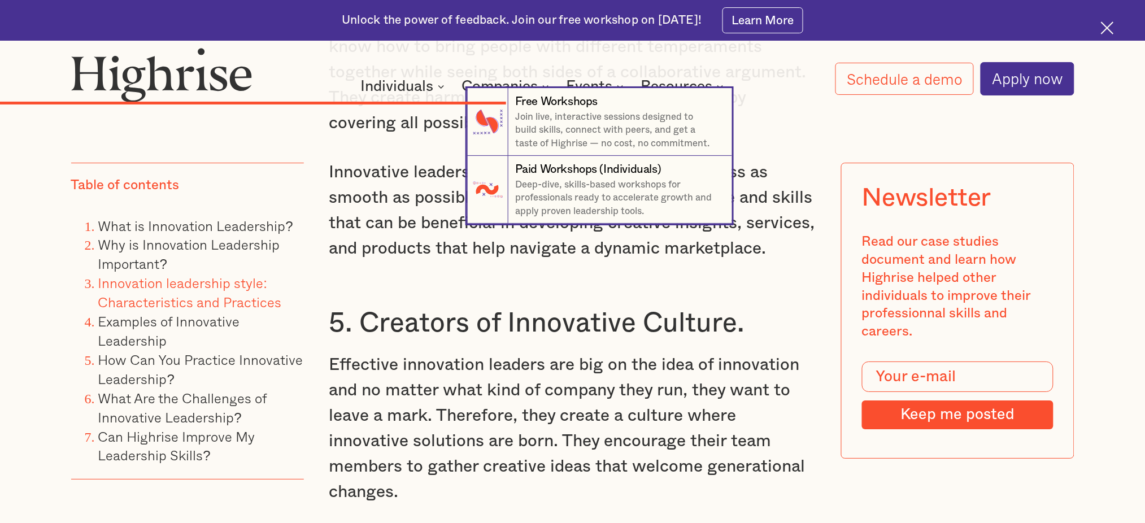
click at [355, 165] on nav "7 Free Workshops Join live, interactive sessions designed to build skills, conn…" at bounding box center [572, 156] width 1084 height 136
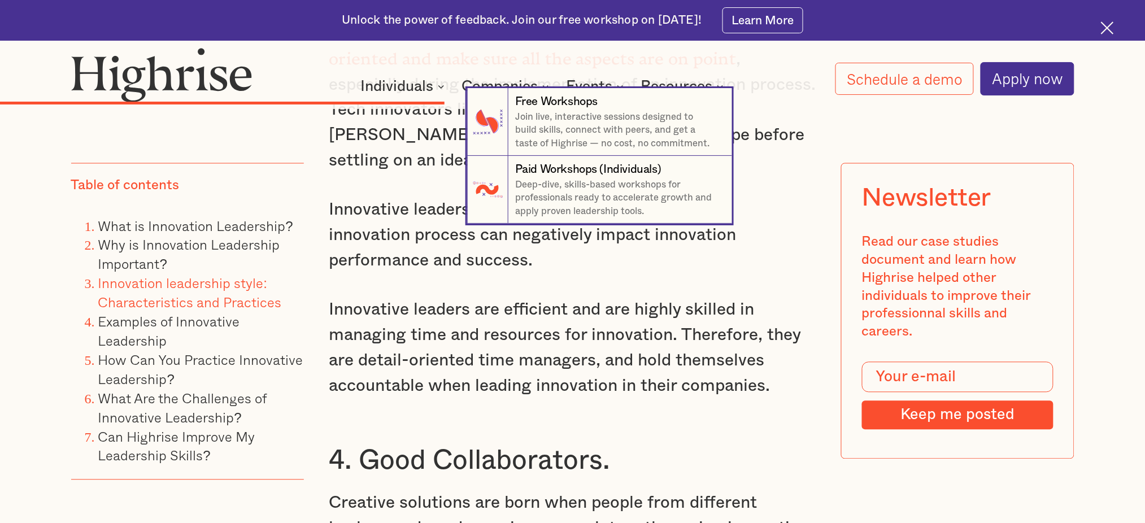
scroll to position [5369, 0]
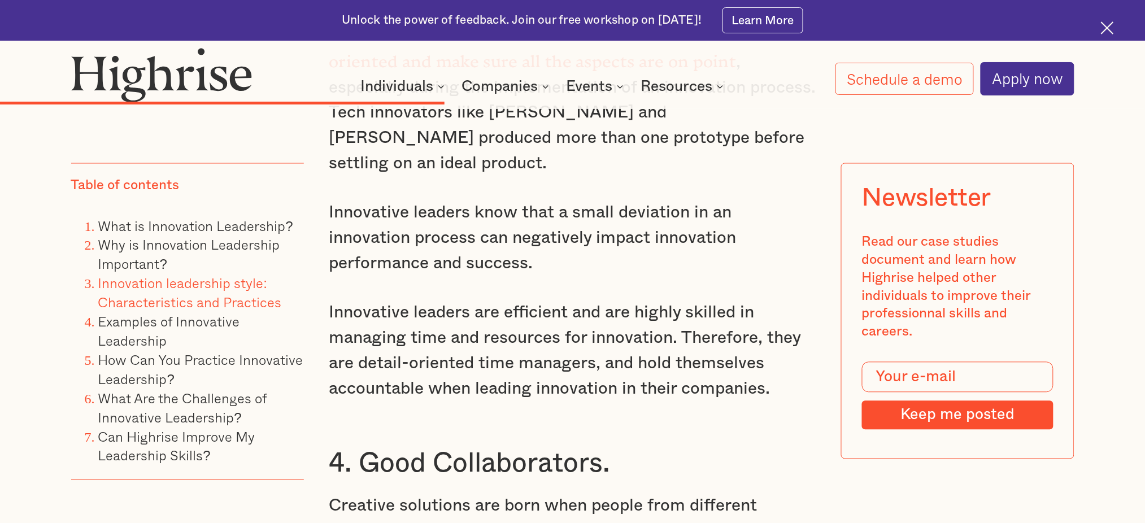
click at [380, 392] on h3 "4. Good Collaborators." at bounding box center [572, 464] width 487 height 34
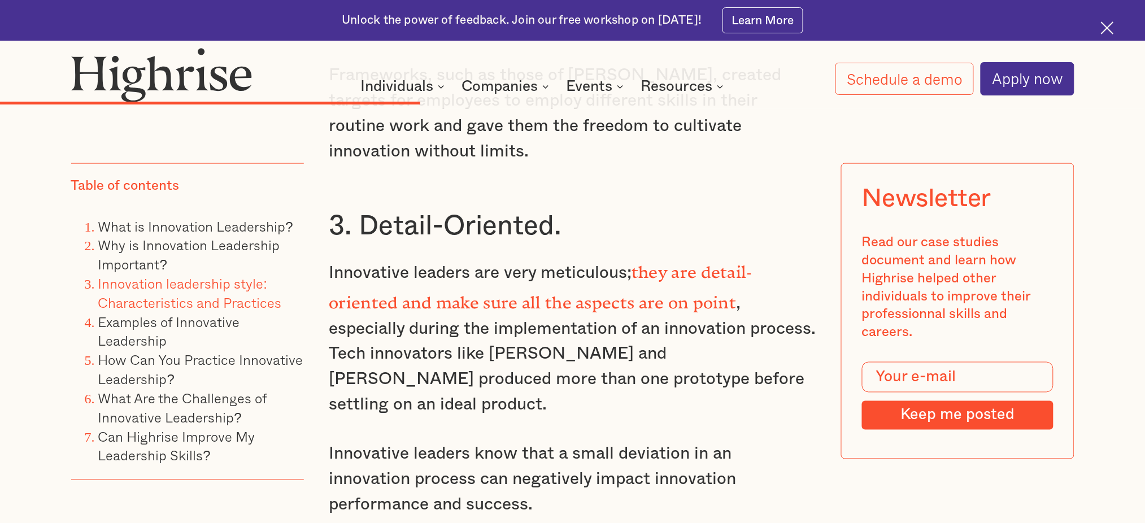
scroll to position [5129, 0]
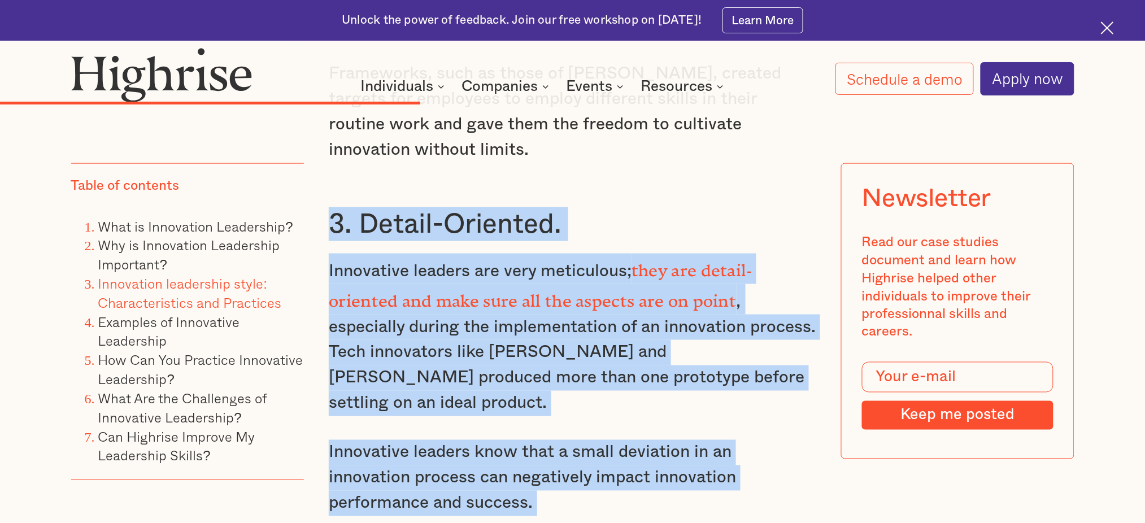
drag, startPoint x: 329, startPoint y: 134, endPoint x: 773, endPoint y: 509, distance: 580.6
copy div "3. Detail-Oriented. Innovative leaders are very meticulous; they are detail-ori…"
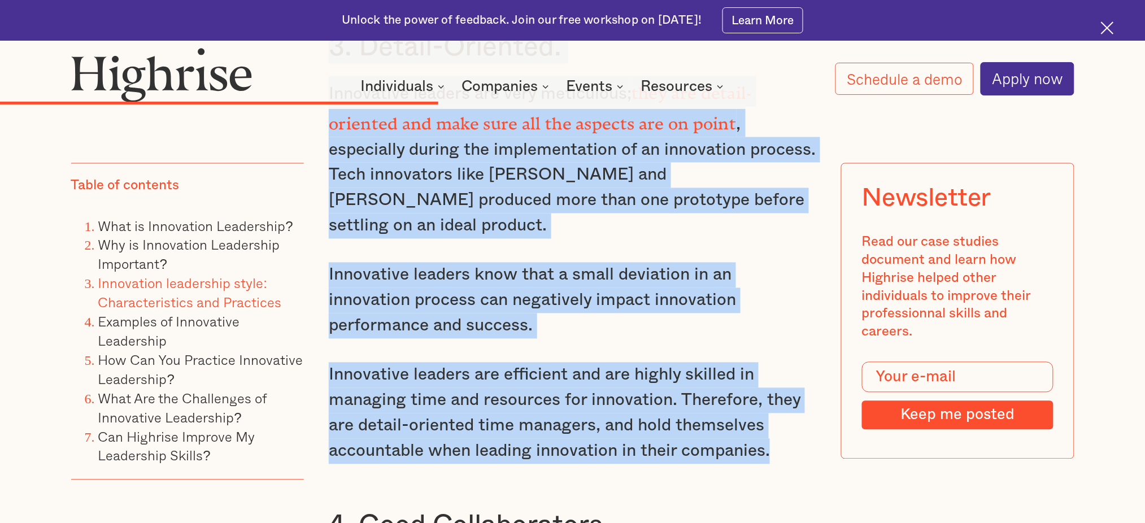
scroll to position [5307, 0]
click at [471, 362] on p "Innovative leaders are efficient and are highly skilled in managing time and re…" at bounding box center [572, 413] width 487 height 102
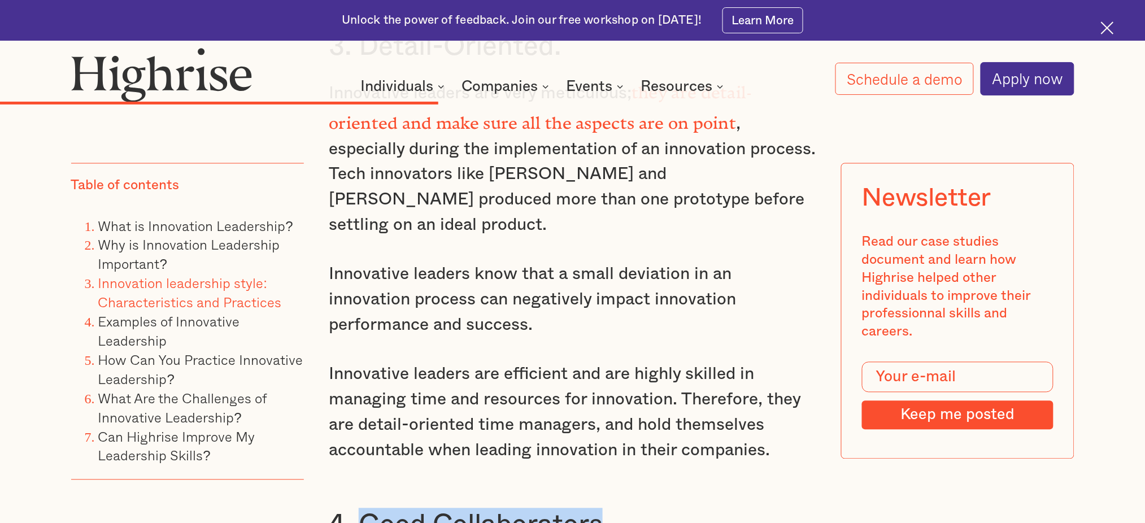
drag, startPoint x: 368, startPoint y: 404, endPoint x: 601, endPoint y: 412, distance: 233.9
click at [601, 392] on h3 "4. Good Collaborators." at bounding box center [572, 525] width 487 height 34
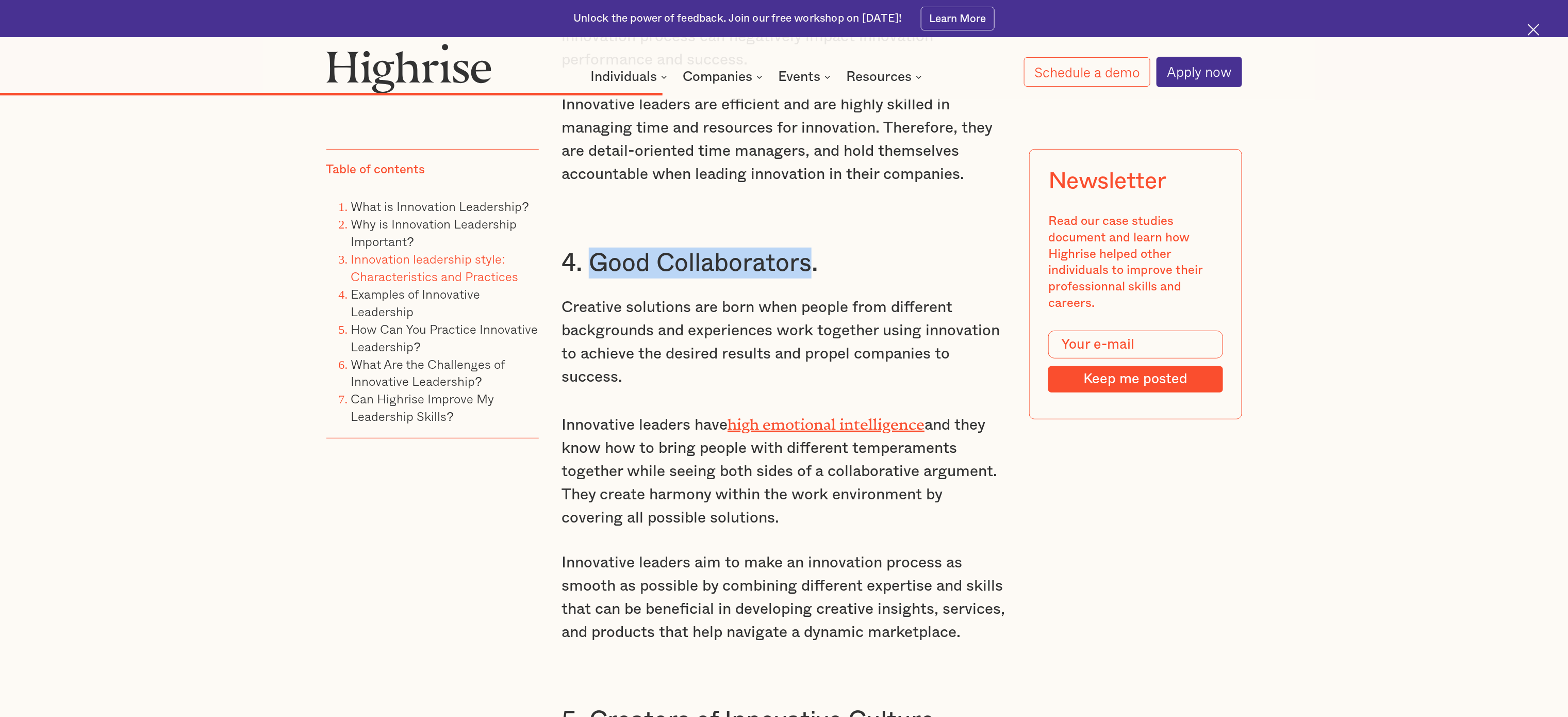
scroll to position [5411, 0]
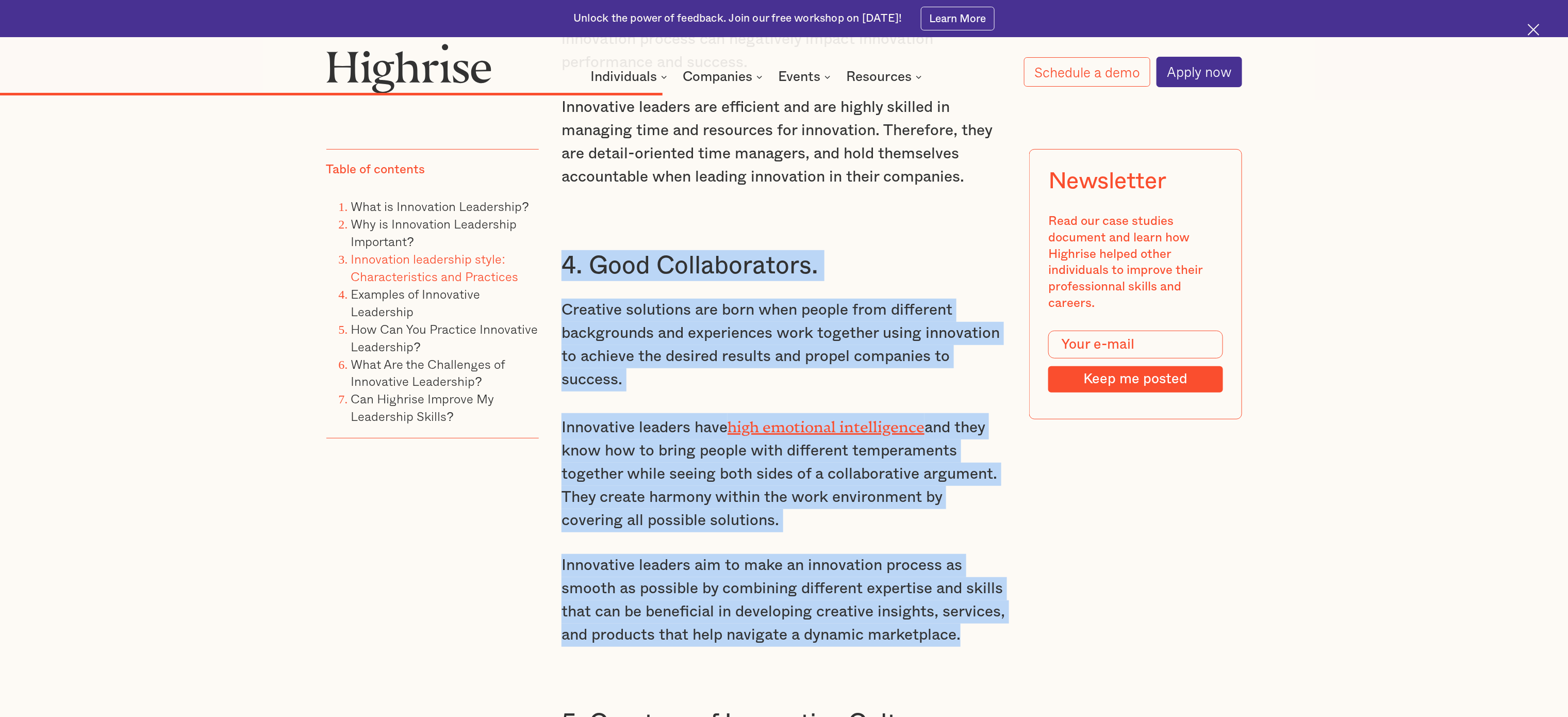
drag, startPoint x: 562, startPoint y: 134, endPoint x: 968, endPoint y: 532, distance: 568.5
click at [627, 358] on p "Innovative leaders have high emotional intelligence and they know how to bring …" at bounding box center [784, 472] width 445 height 119
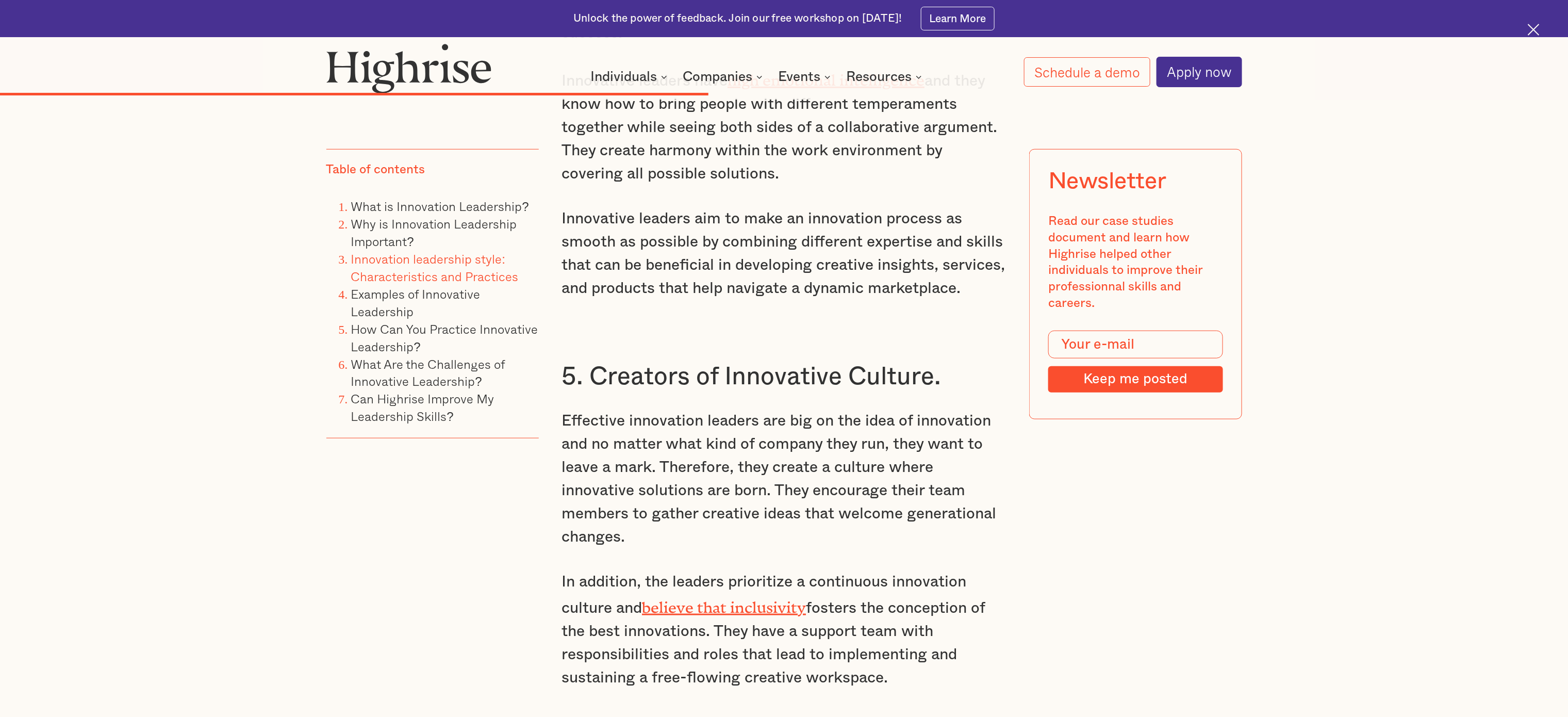
scroll to position [5748, 0]
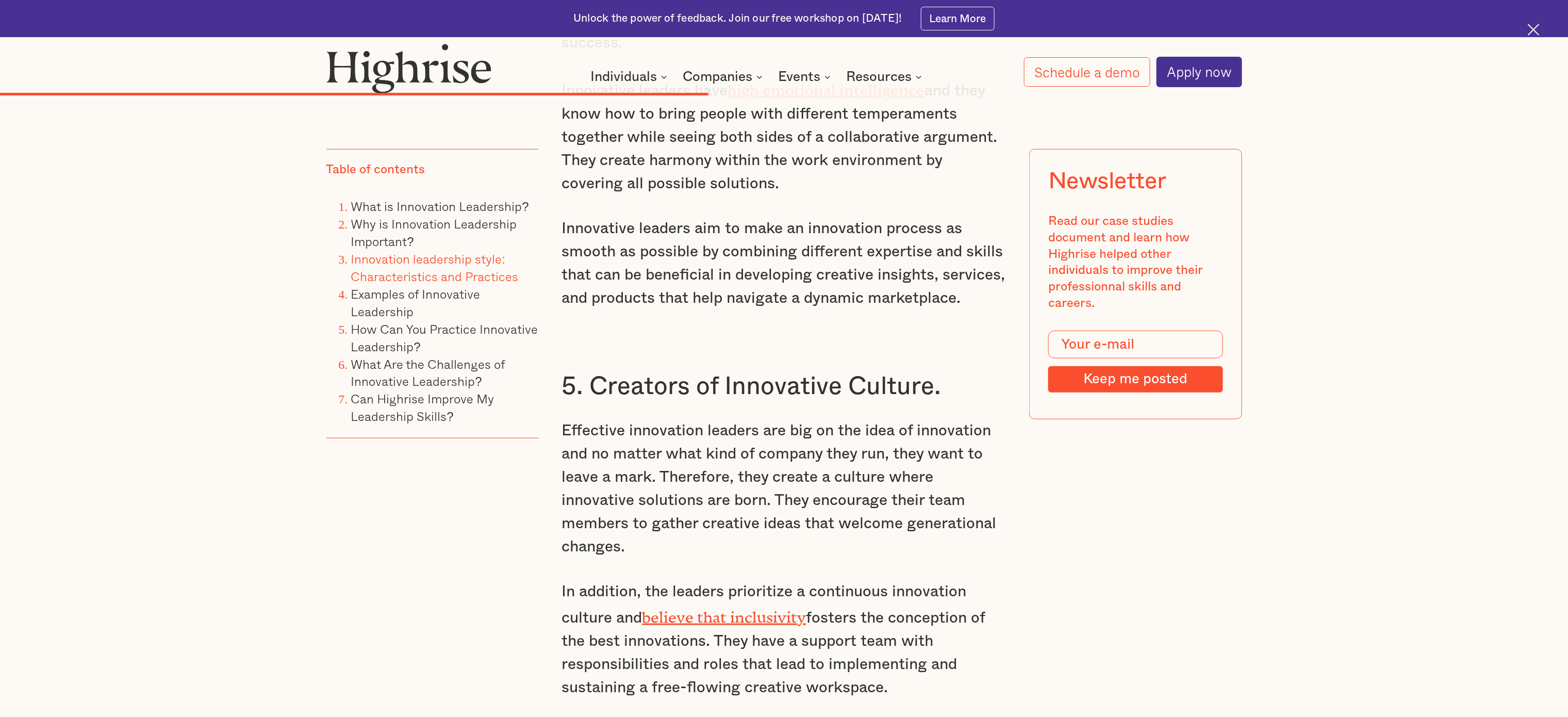
drag, startPoint x: 559, startPoint y: 265, endPoint x: 889, endPoint y: 580, distance: 456.2
click at [784, 358] on div "“Some see things as they are and ask why. Others dream things that never were a…" at bounding box center [784, 688] width 916 height 10781
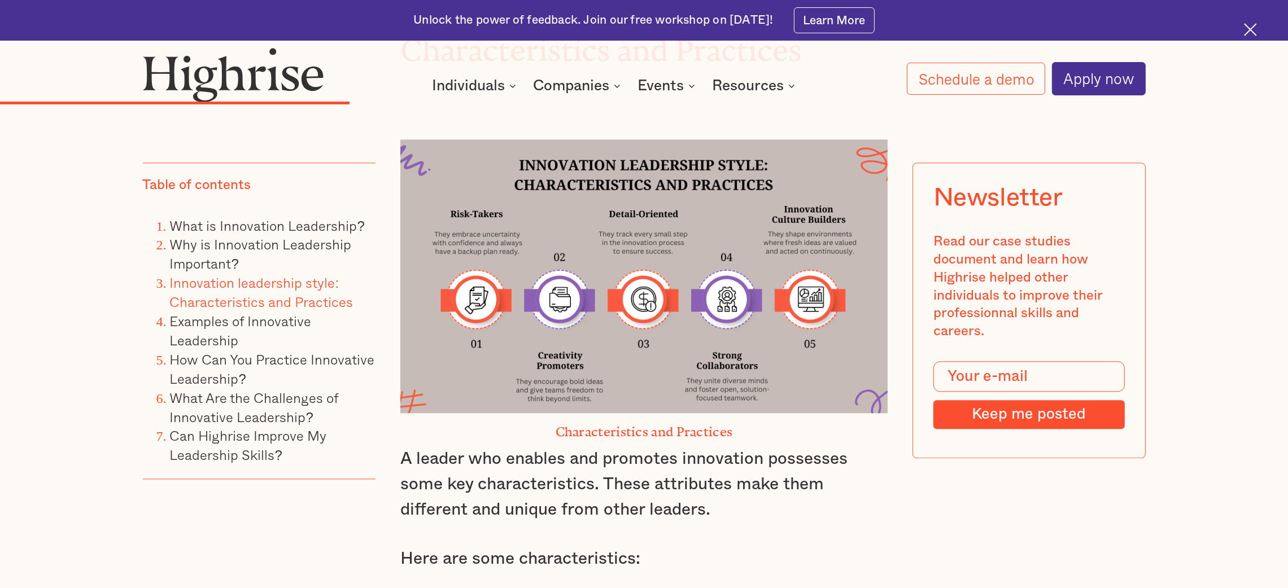
scroll to position [4039, 0]
